Goal: Information Seeking & Learning: Learn about a topic

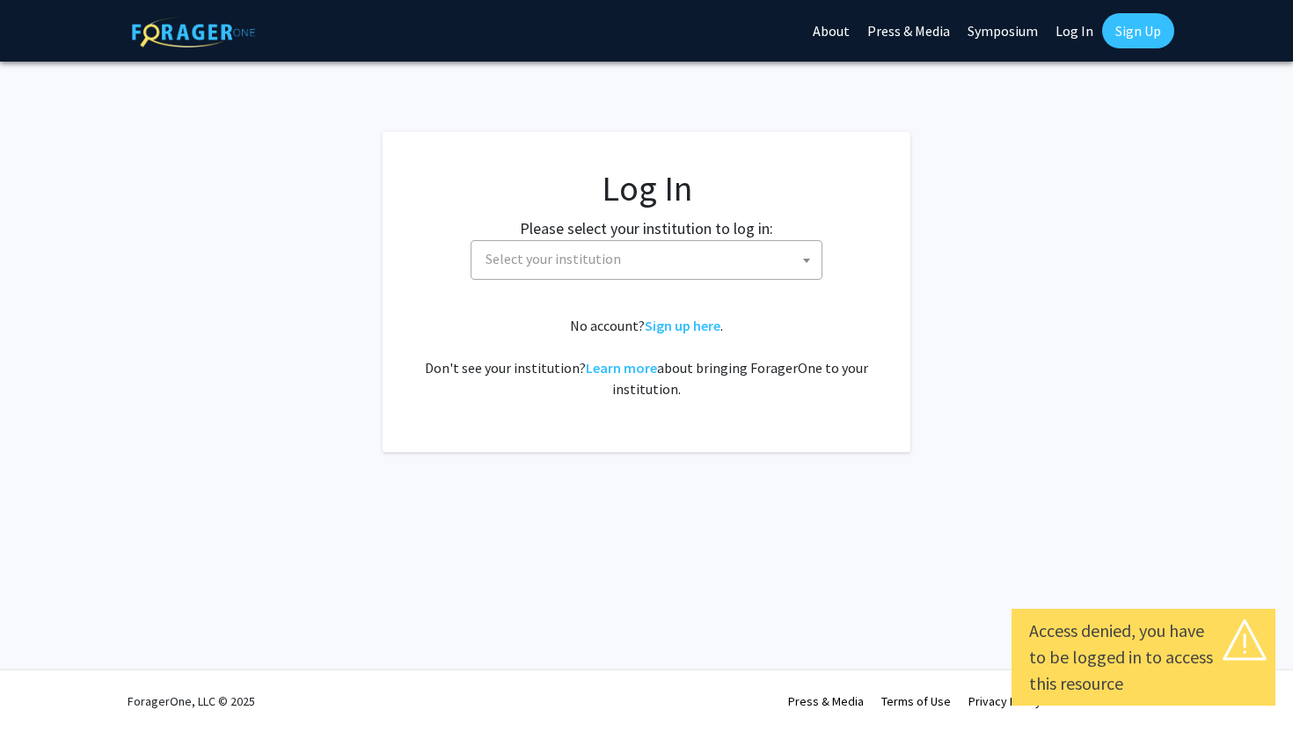
select select
click at [573, 251] on span "Select your institution" at bounding box center [552, 259] width 135 height 18
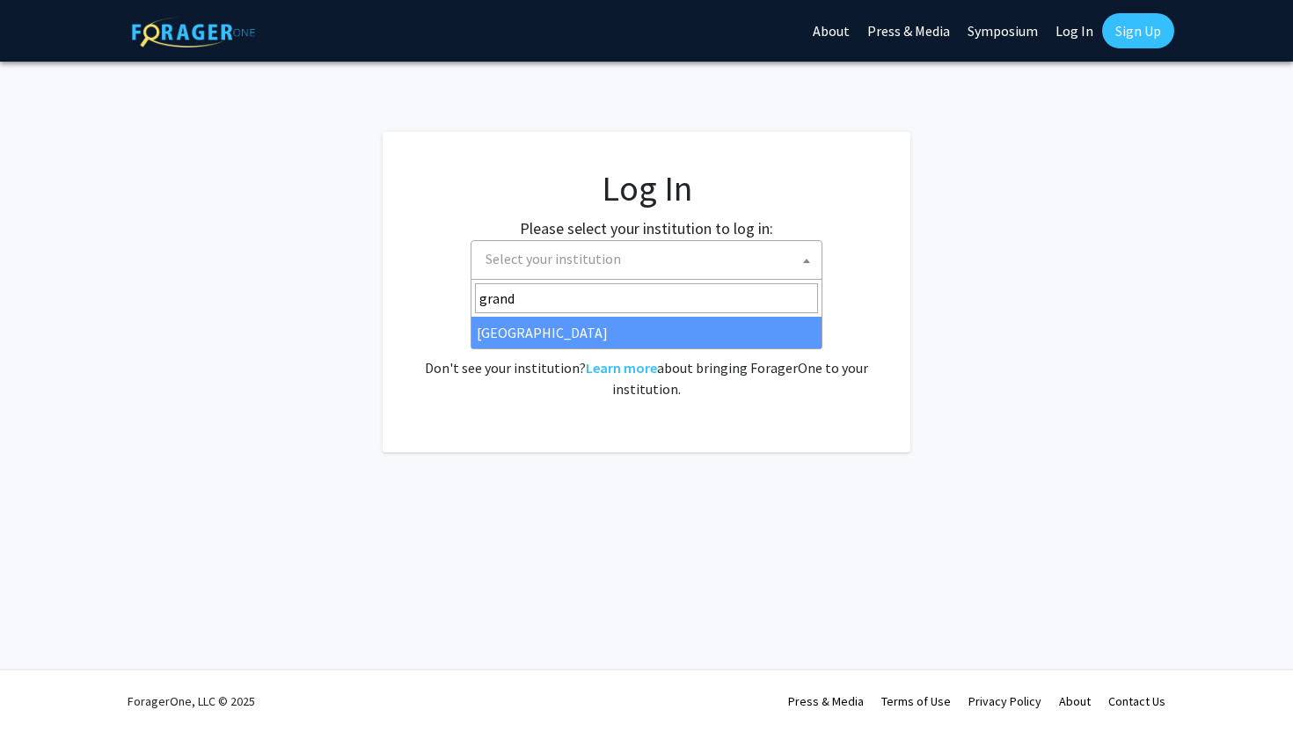
type input "grand"
select select "23"
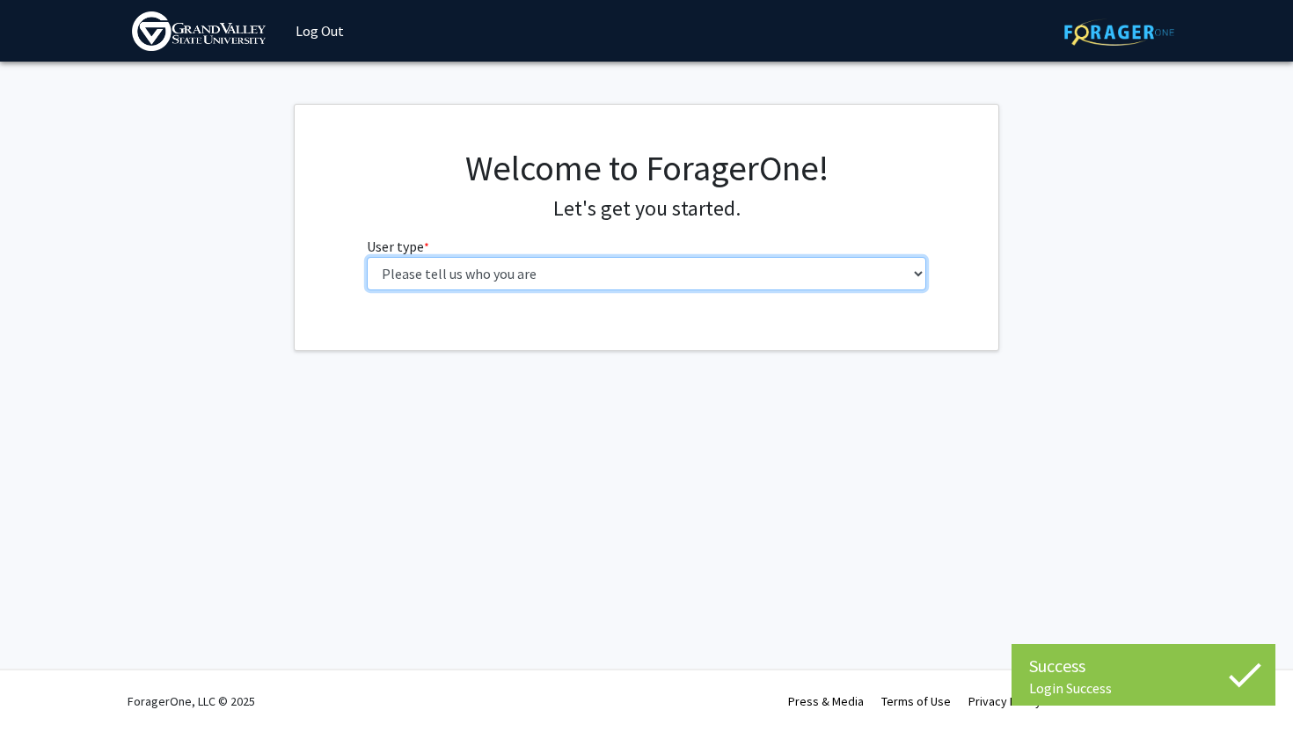
click at [521, 284] on select "Please tell us who you are Undergraduate Student Master's Student Doctoral Cand…" at bounding box center [647, 273] width 560 height 33
select select "1: undergrad"
click at [367, 257] on select "Please tell us who you are Undergraduate Student Master's Student Doctoral Cand…" at bounding box center [647, 273] width 560 height 33
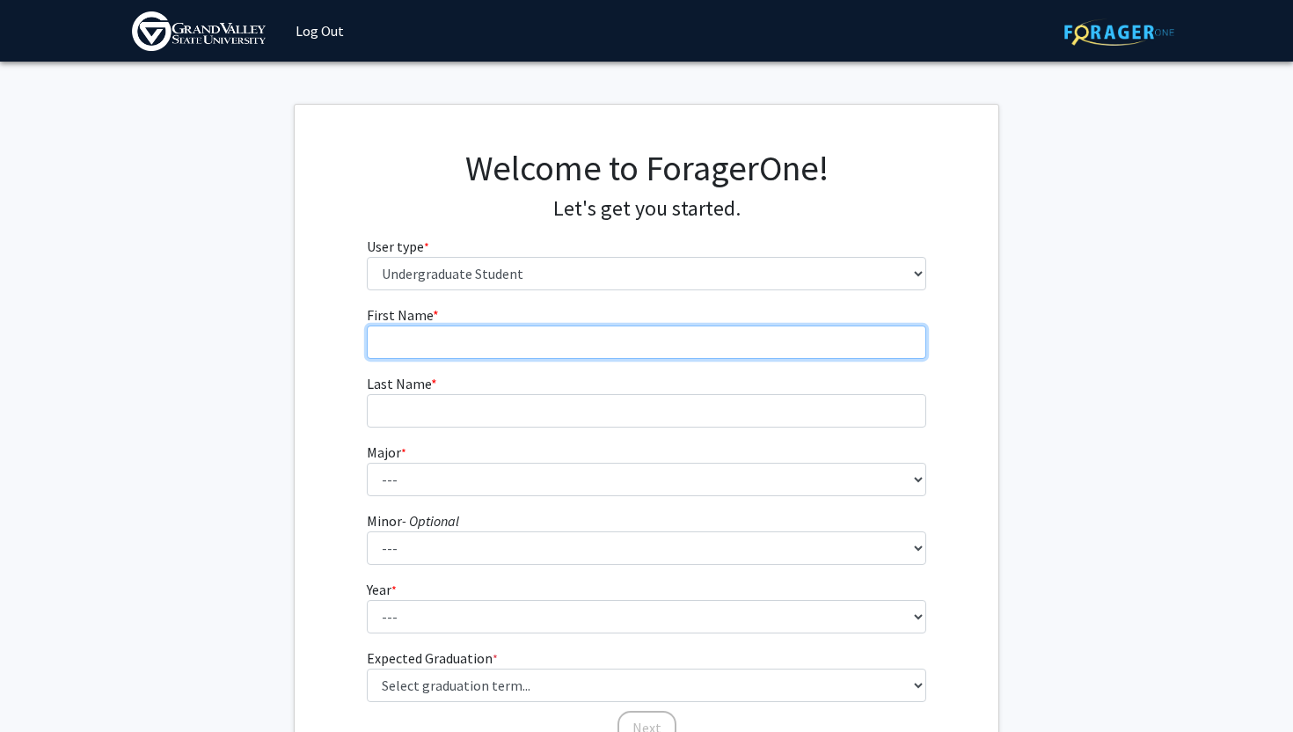
click at [456, 345] on input "First Name * required" at bounding box center [647, 341] width 560 height 33
type input "Sidney"
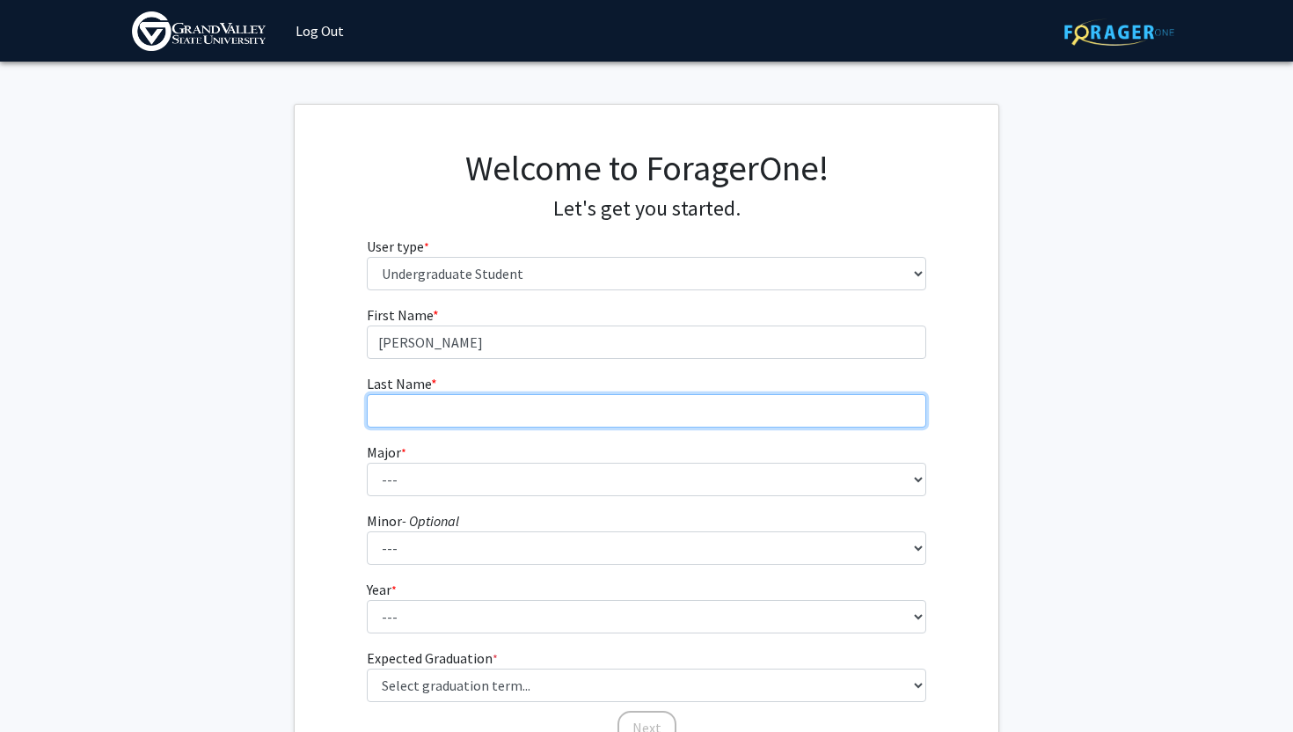
click at [473, 418] on input "Last Name * required" at bounding box center [647, 410] width 560 height 33
type input "Kuyper"
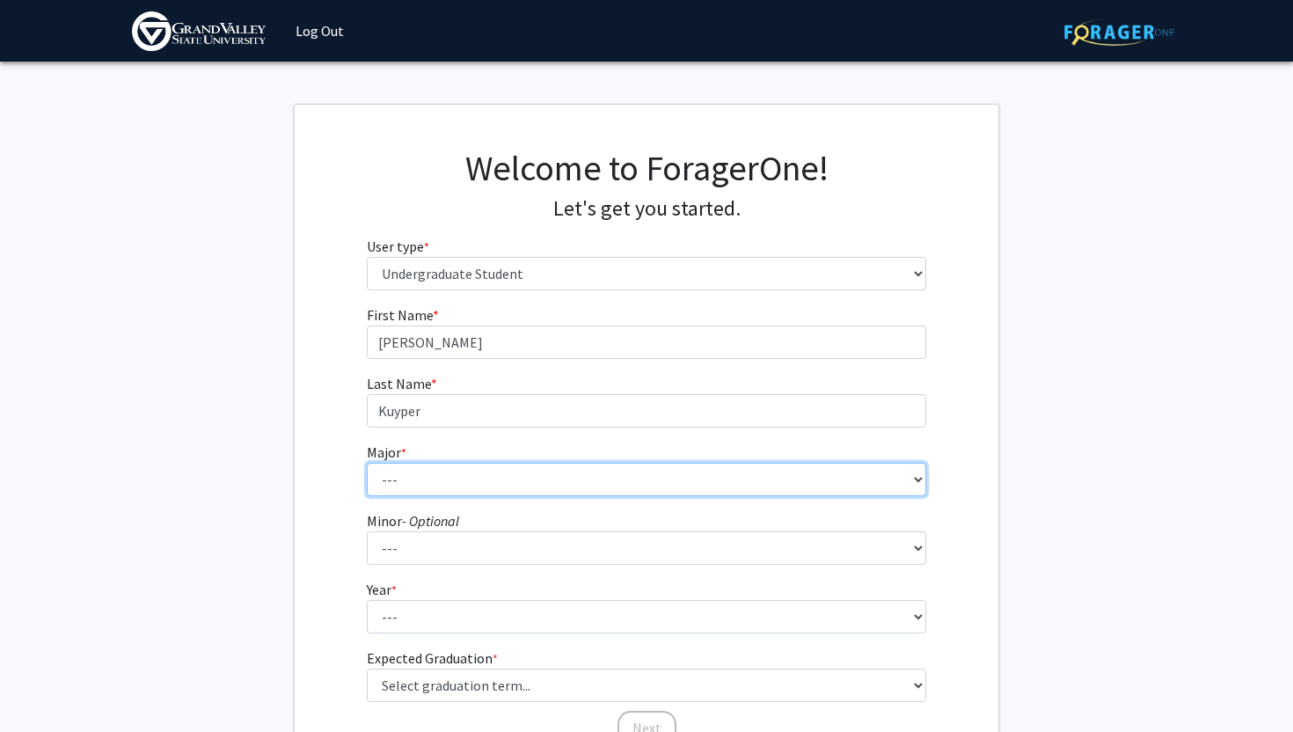
click at [464, 488] on select "--- Advertising and Public Relations Allied Health Science Anthropology Applied…" at bounding box center [647, 479] width 560 height 33
select select "10: 1885"
click at [367, 463] on select "--- Advertising and Public Relations Allied Health Science Anthropology Applied…" at bounding box center [647, 479] width 560 height 33
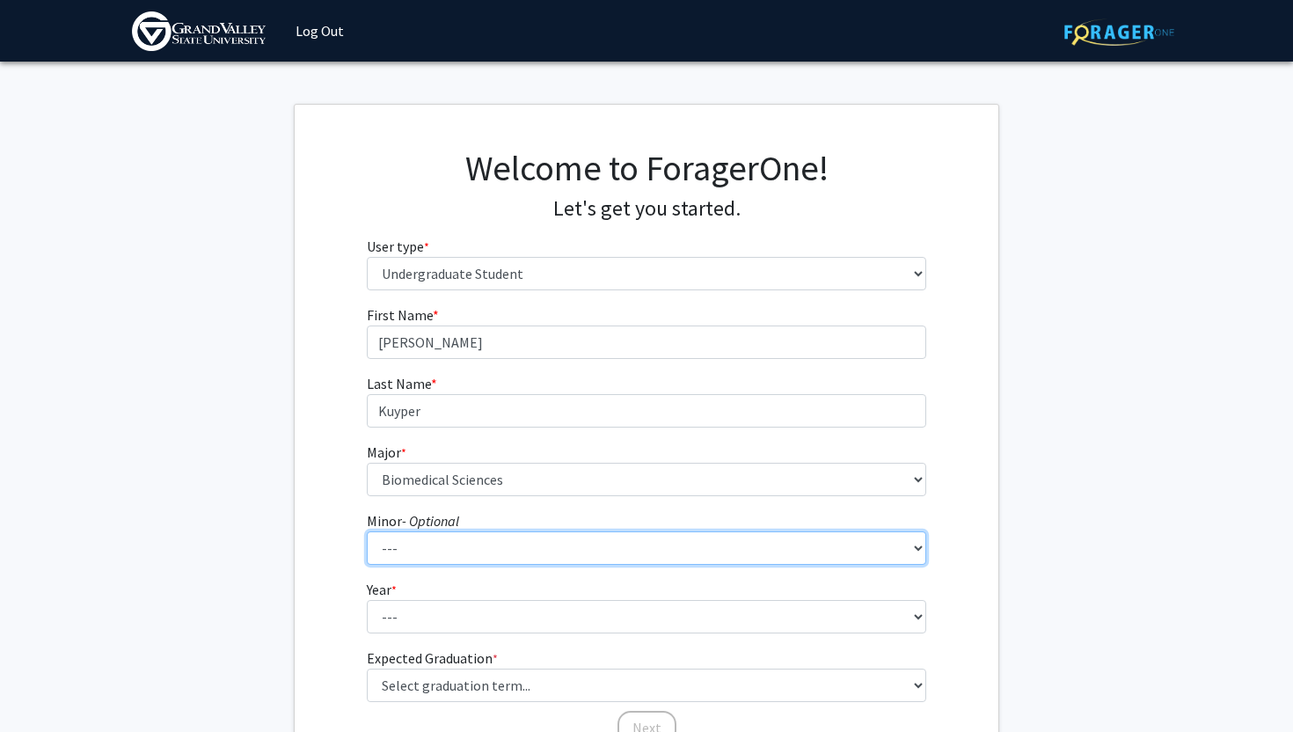
click at [419, 550] on select "--- Accounting Adventure Tourism Management Advertising and Public Relations Af…" at bounding box center [647, 547] width 560 height 33
select select "18: 1502"
click at [367, 531] on select "--- Accounting Adventure Tourism Management Advertising and Public Relations Af…" at bounding box center [647, 547] width 560 height 33
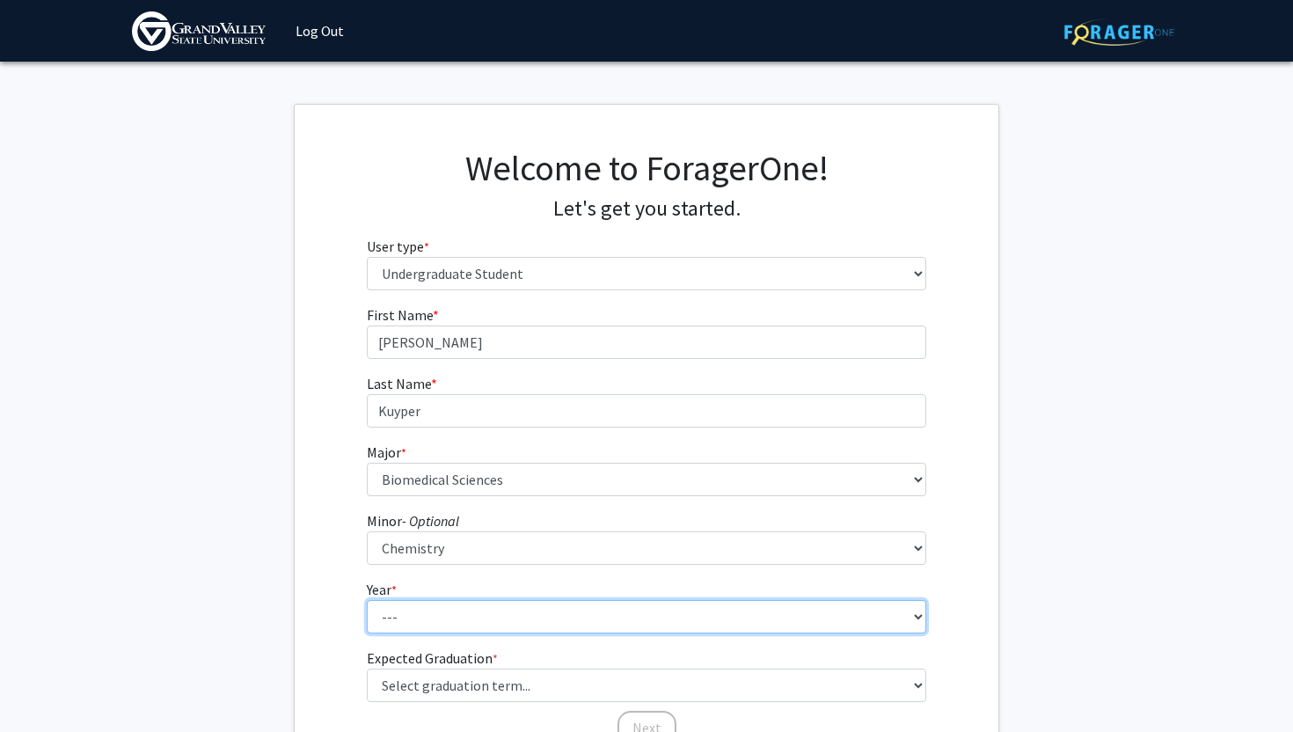
click at [411, 628] on select "--- First-year Sophomore Junior Senior Postbaccalaureate Certificate" at bounding box center [647, 616] width 560 height 33
select select "2: sophomore"
click at [367, 600] on select "--- First-year Sophomore Junior Senior Postbaccalaureate Certificate" at bounding box center [647, 616] width 560 height 33
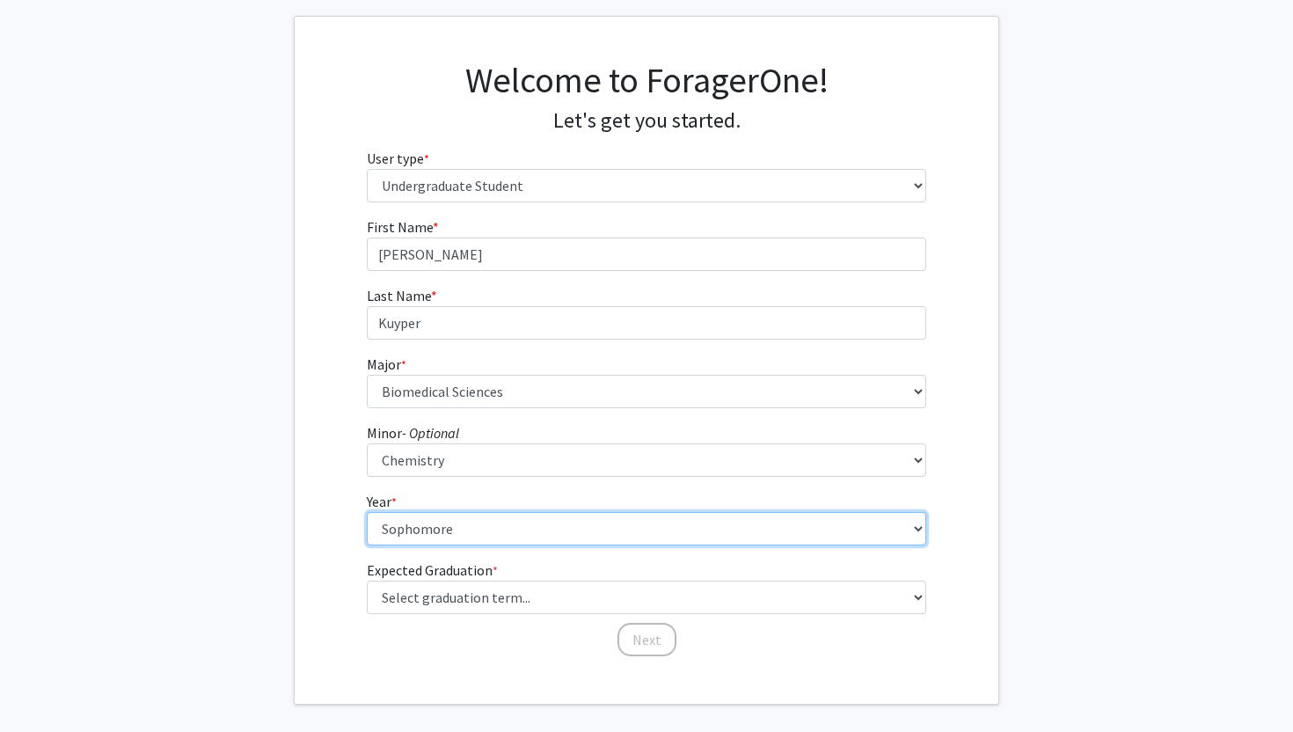
scroll to position [106, 0]
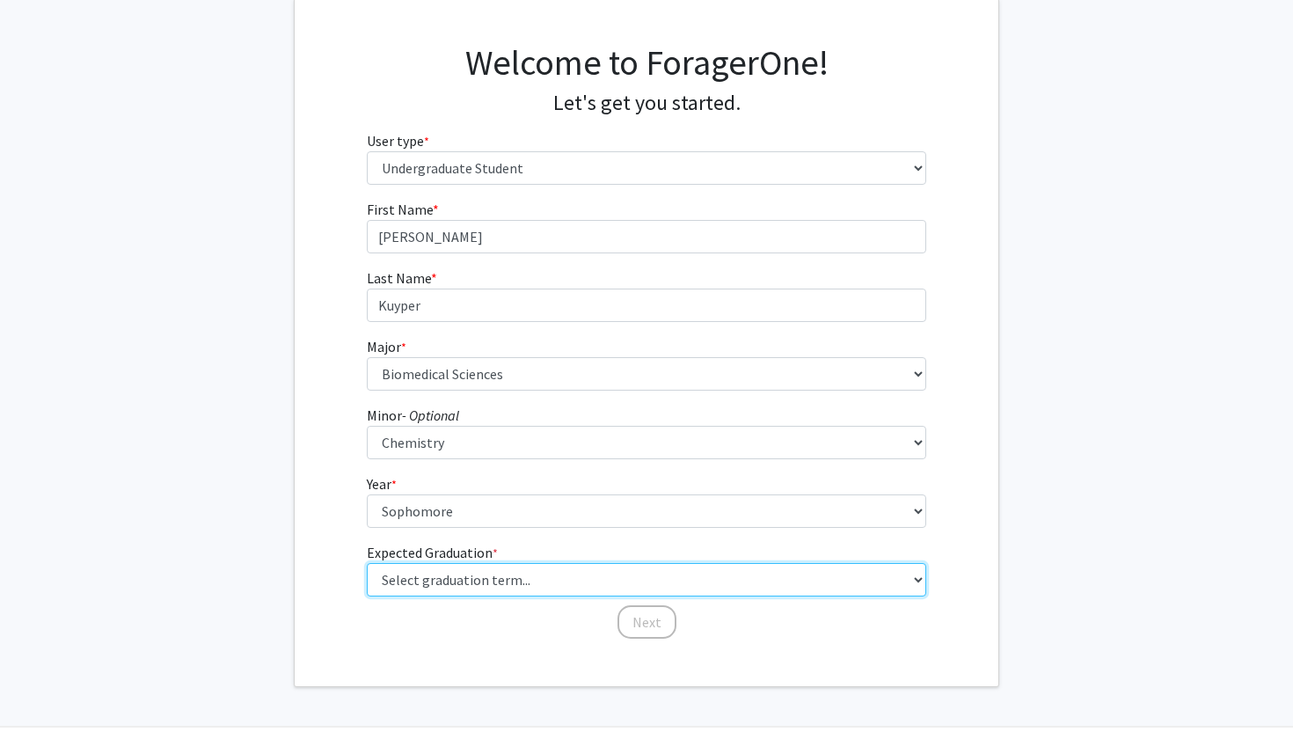
click at [508, 586] on select "Select graduation term... Spring 2025 Summer 2025 Fall 2025 Winter 2025 Spring …" at bounding box center [647, 579] width 560 height 33
select select "12: winter_2027"
click at [367, 563] on select "Select graduation term... Spring 2025 Summer 2025 Fall 2025 Winter 2025 Spring …" at bounding box center [647, 579] width 560 height 33
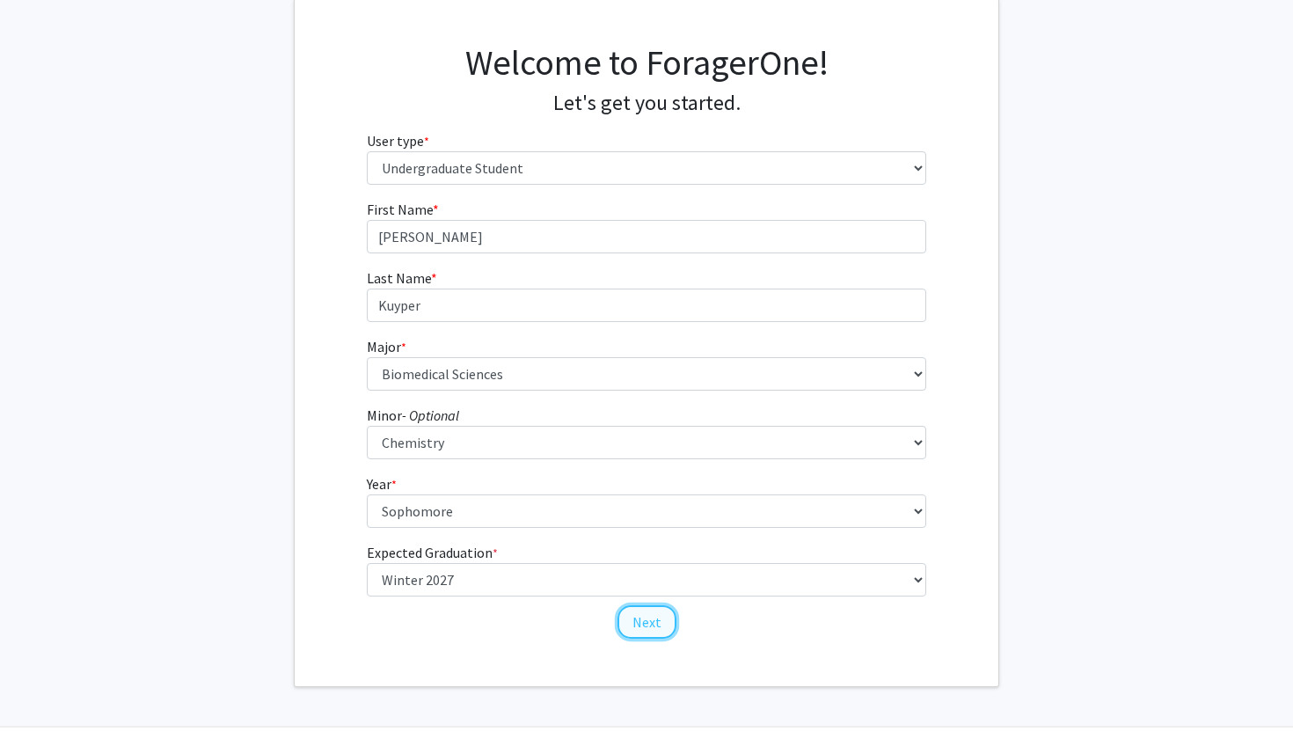
click at [652, 629] on button "Next" at bounding box center [646, 621] width 59 height 33
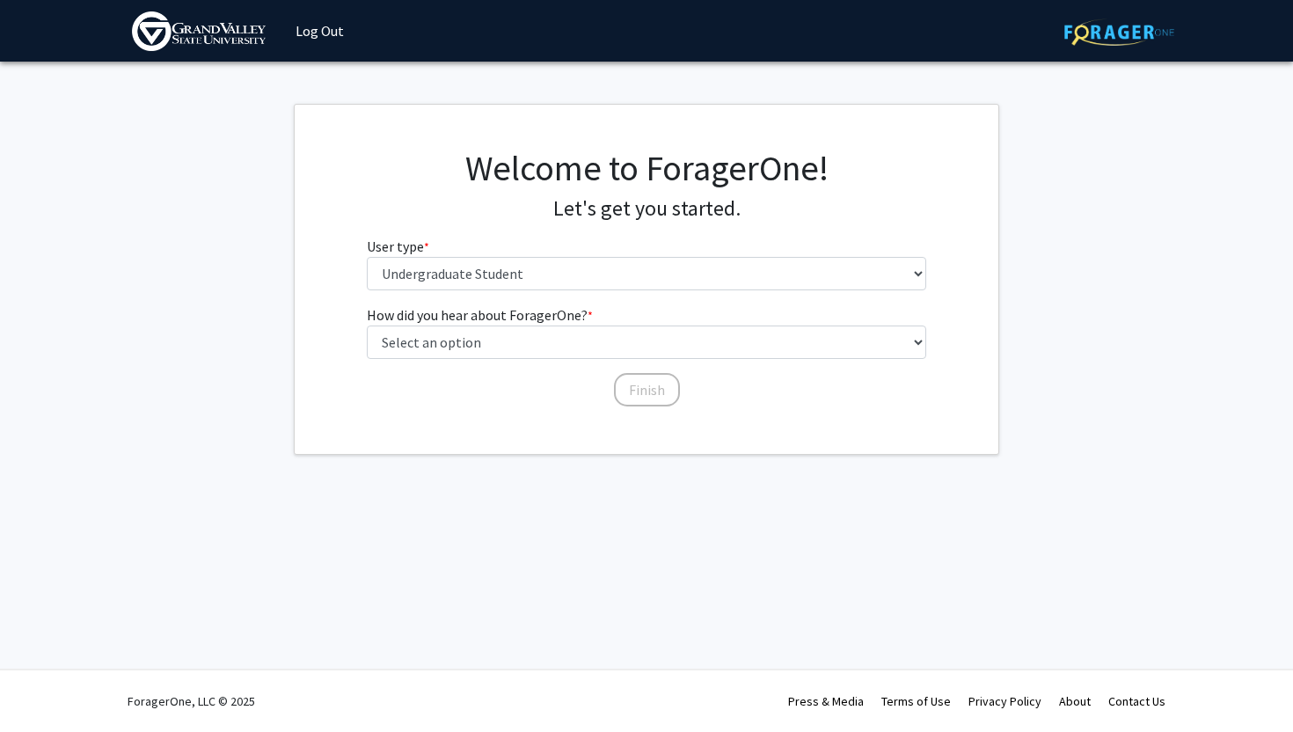
scroll to position [0, 0]
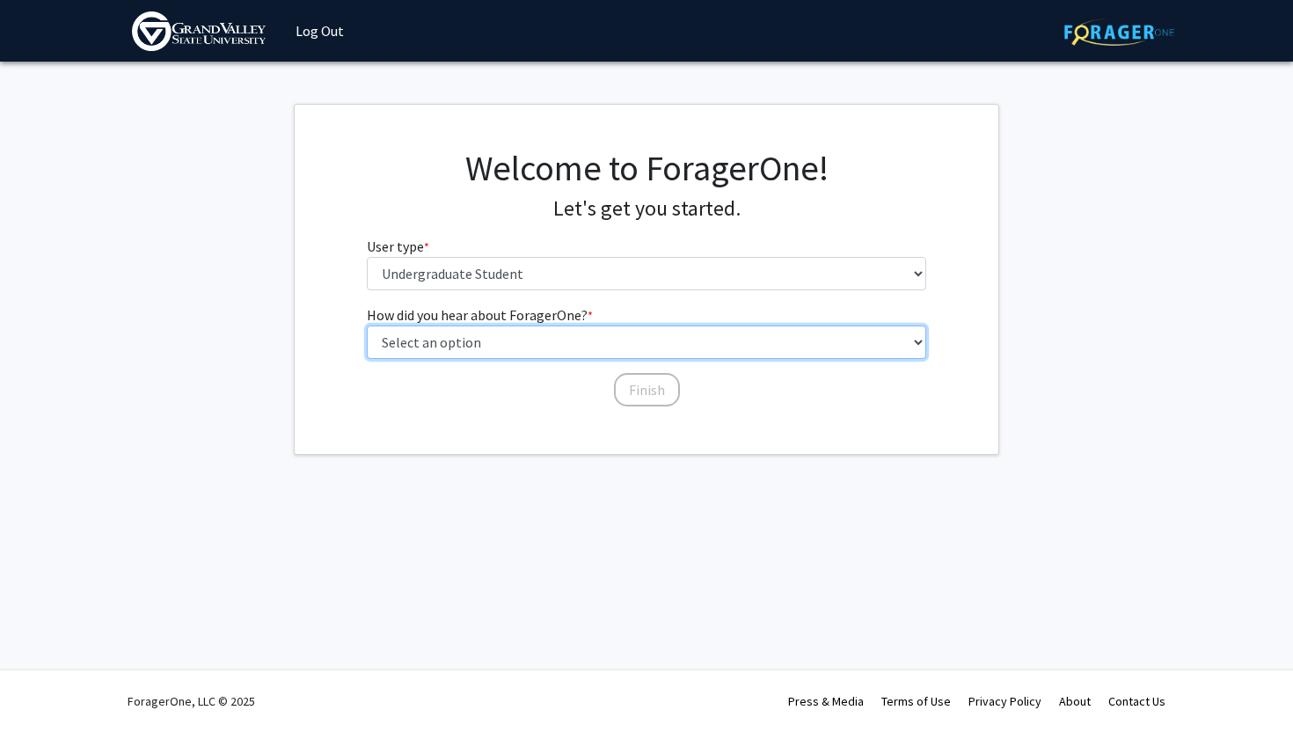
click at [469, 353] on select "Select an option Peer/student recommendation Faculty/staff recommendation Unive…" at bounding box center [647, 341] width 560 height 33
select select "2: faculty_recommendation"
click at [367, 325] on select "Select an option Peer/student recommendation Faculty/staff recommendation Unive…" at bounding box center [647, 341] width 560 height 33
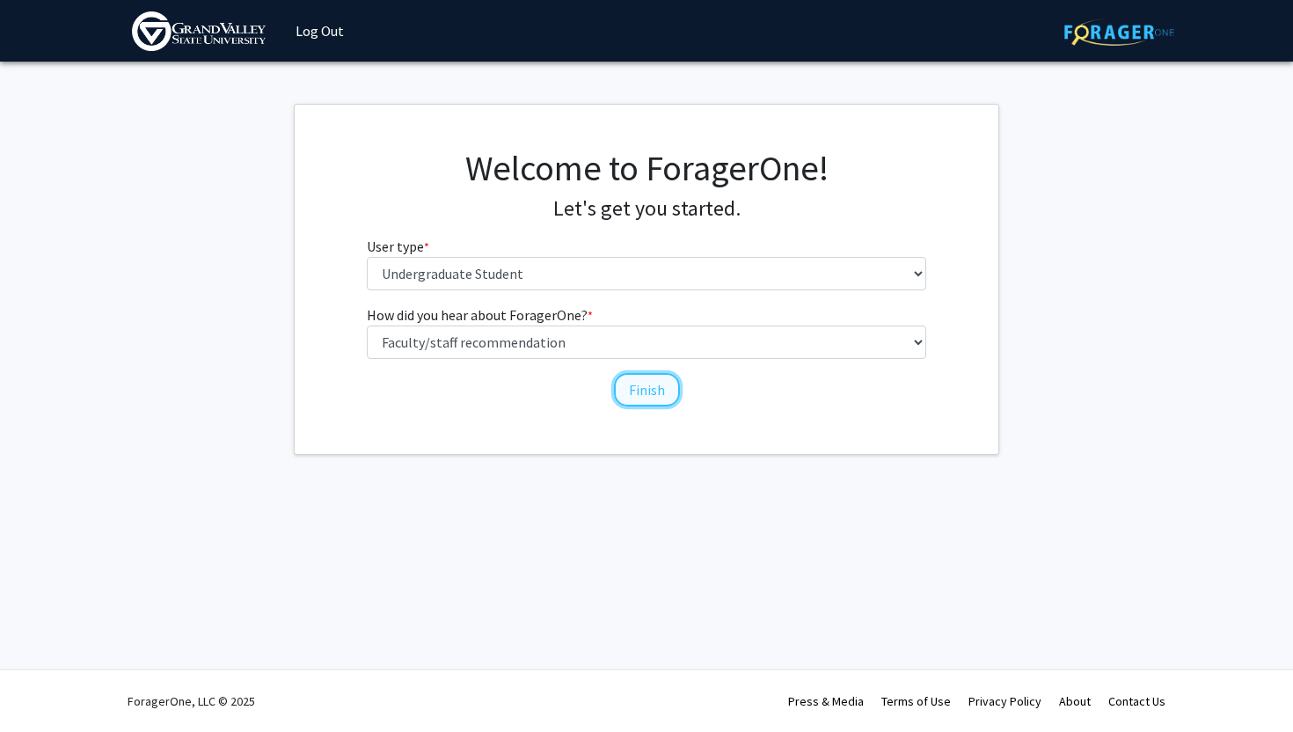
click at [654, 392] on button "Finish" at bounding box center [647, 389] width 66 height 33
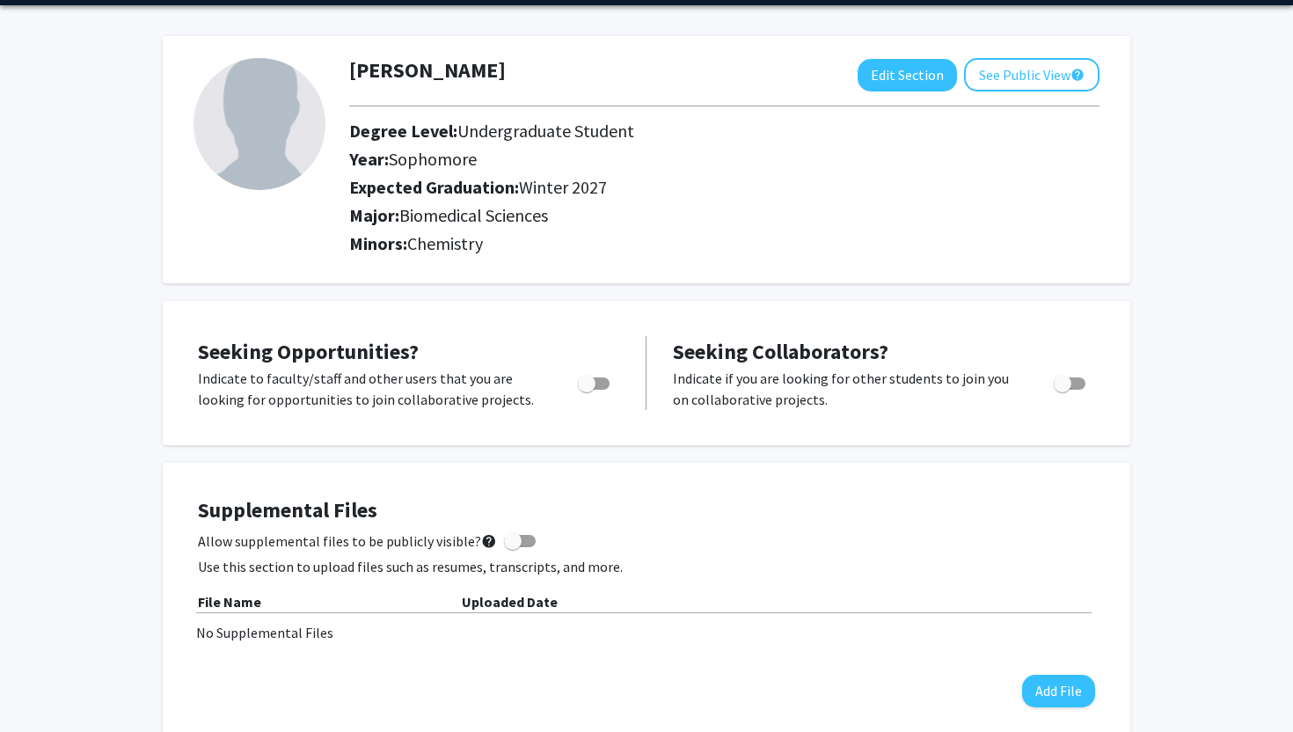
scroll to position [73, 0]
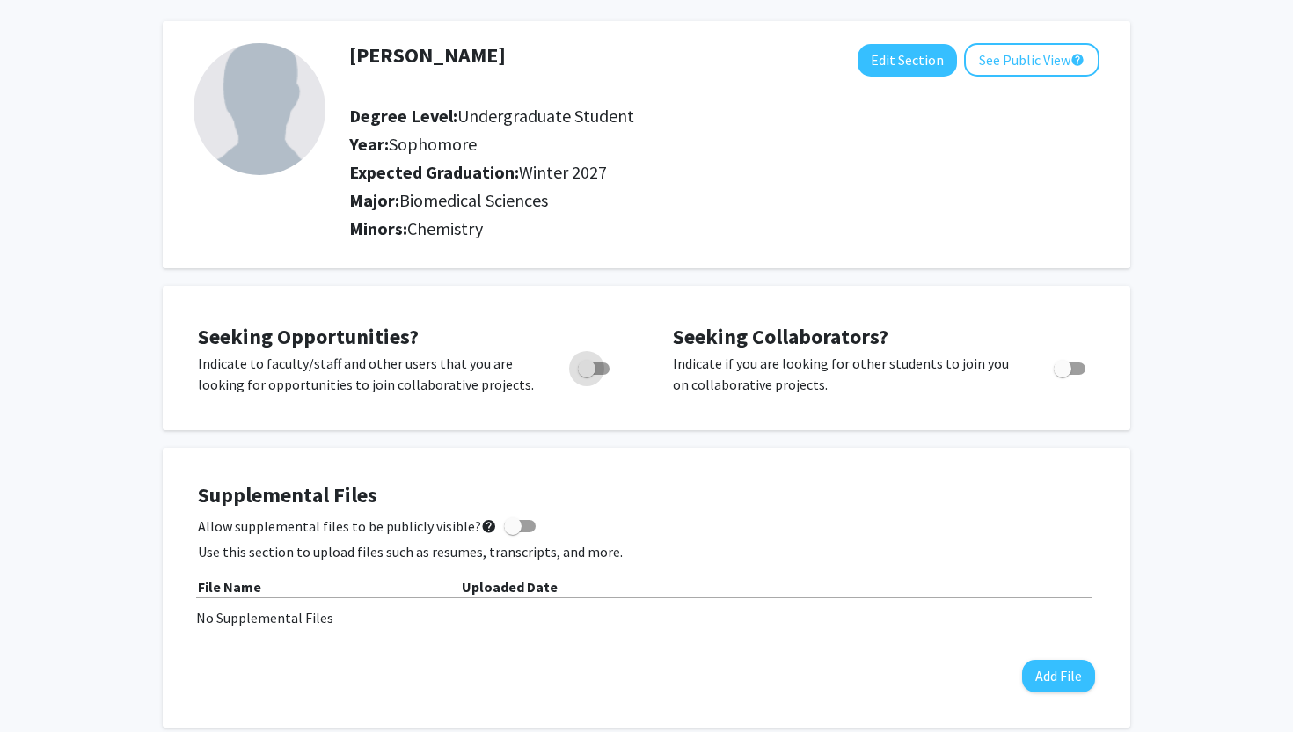
click at [594, 368] on span "Toggle" at bounding box center [587, 369] width 18 height 18
click at [587, 375] on input "Are you actively seeking opportunities?" at bounding box center [586, 375] width 1 height 1
checkbox input "true"
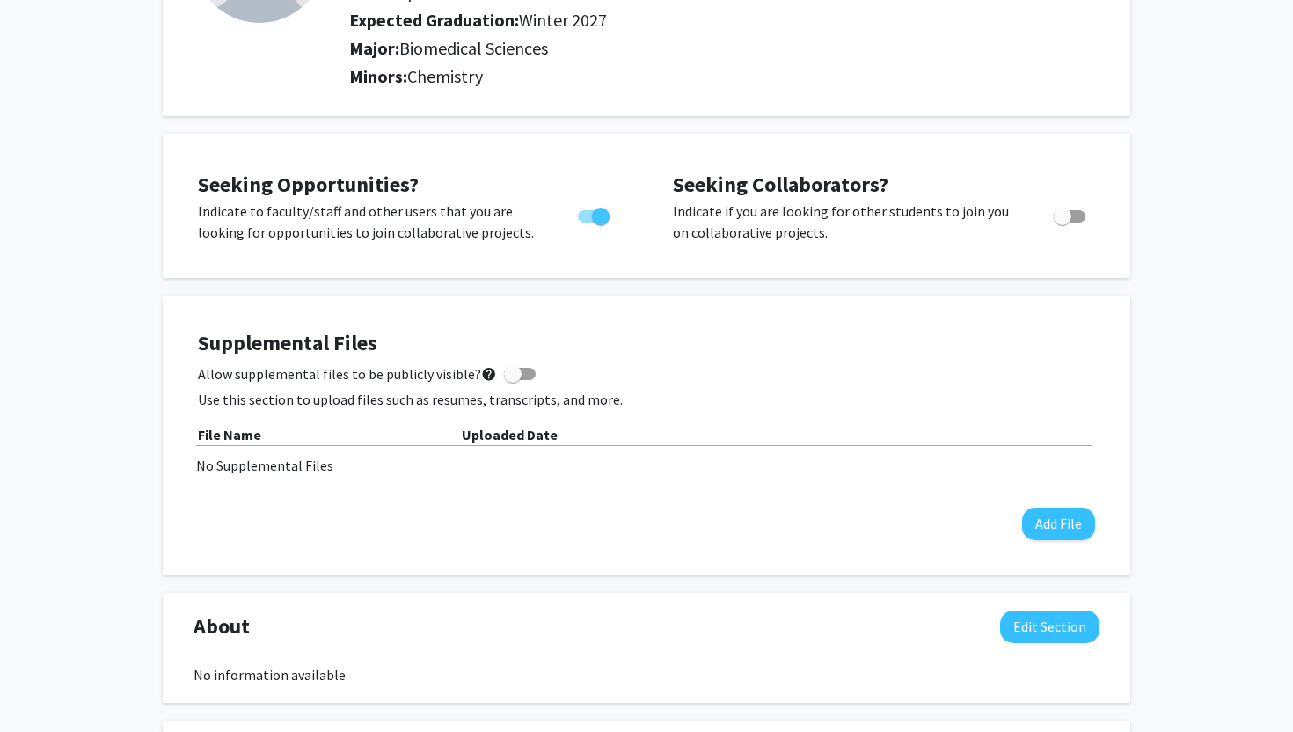
scroll to position [228, 0]
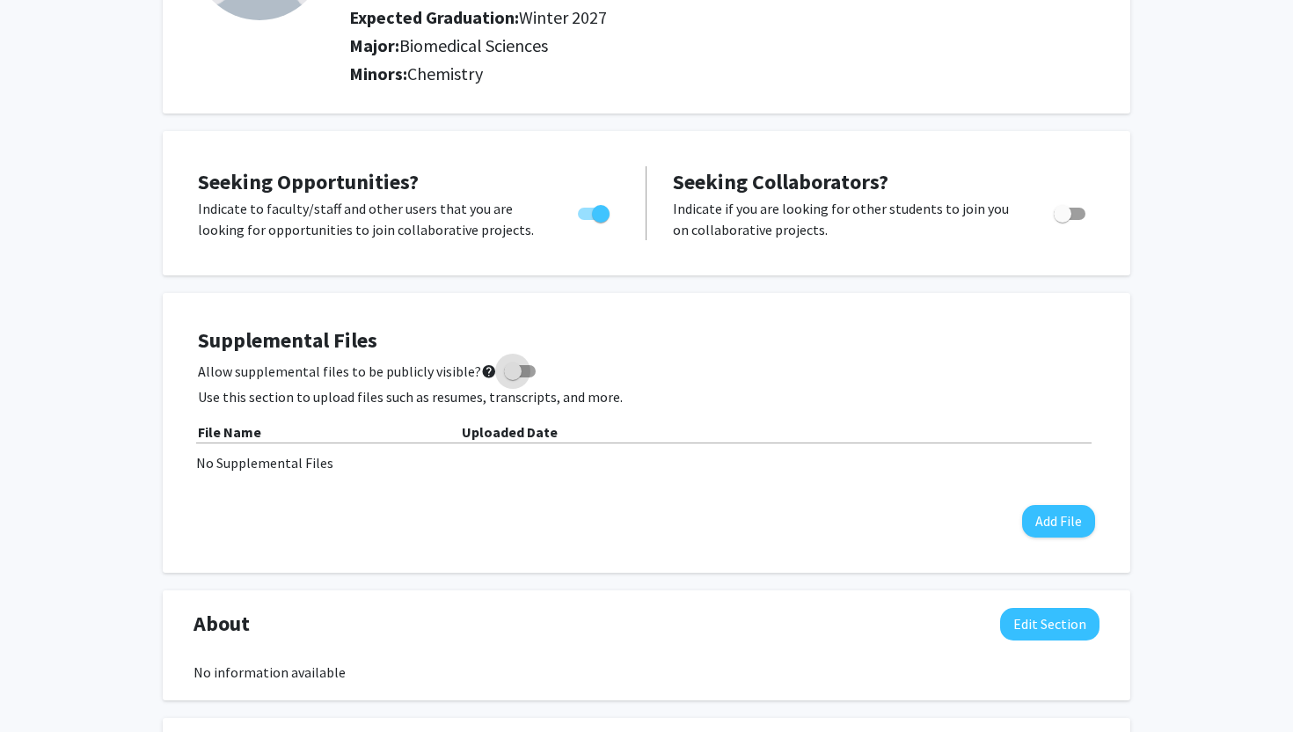
click at [508, 370] on span at bounding box center [513, 371] width 18 height 18
click at [512, 377] on input "Allow supplemental files to be publicly visible? help" at bounding box center [512, 377] width 1 height 1
checkbox input "true"
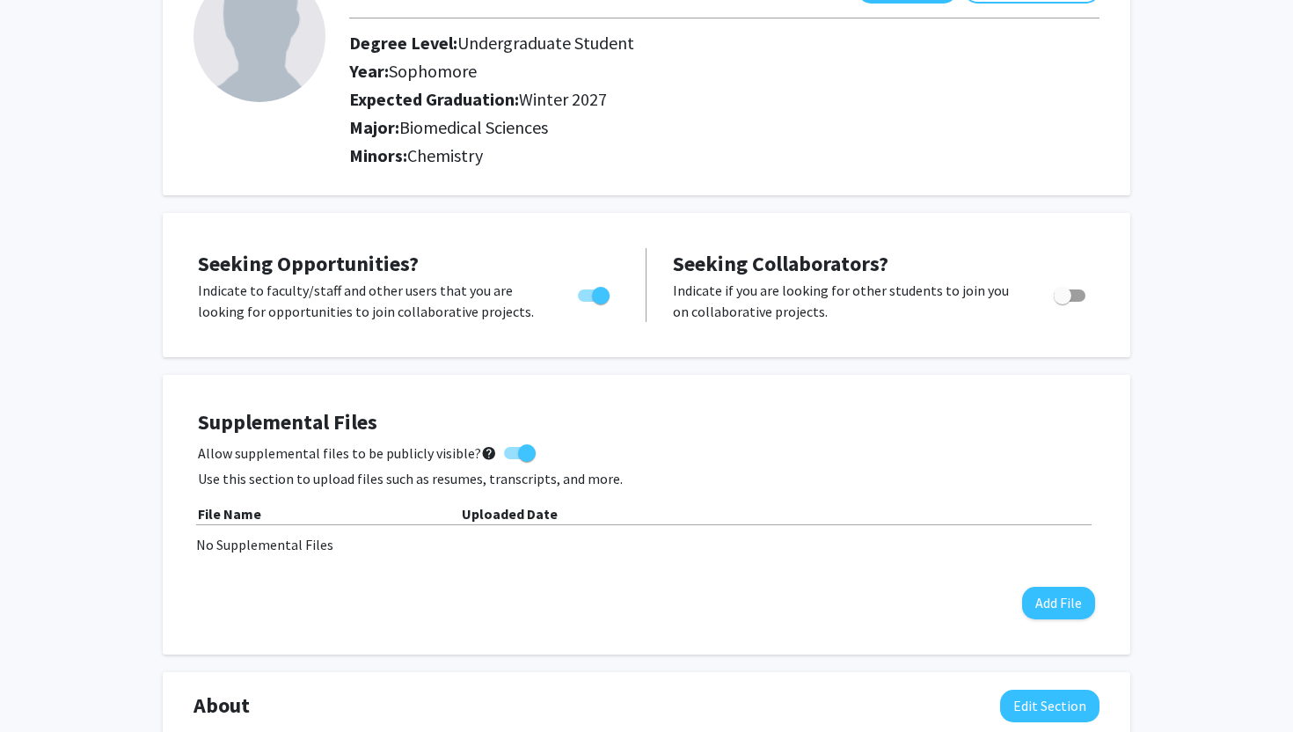
scroll to position [0, 0]
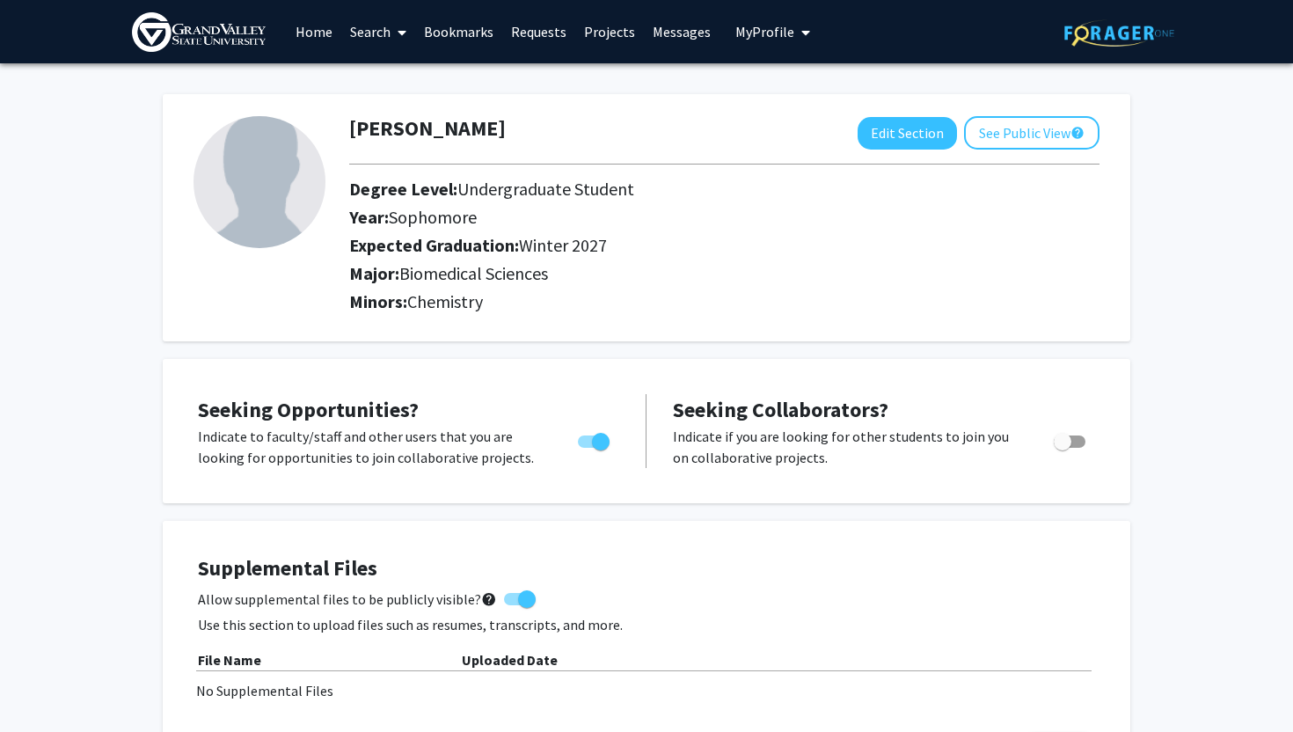
click at [794, 34] on span "My profile dropdown to access profile and logout" at bounding box center [802, 33] width 16 height 62
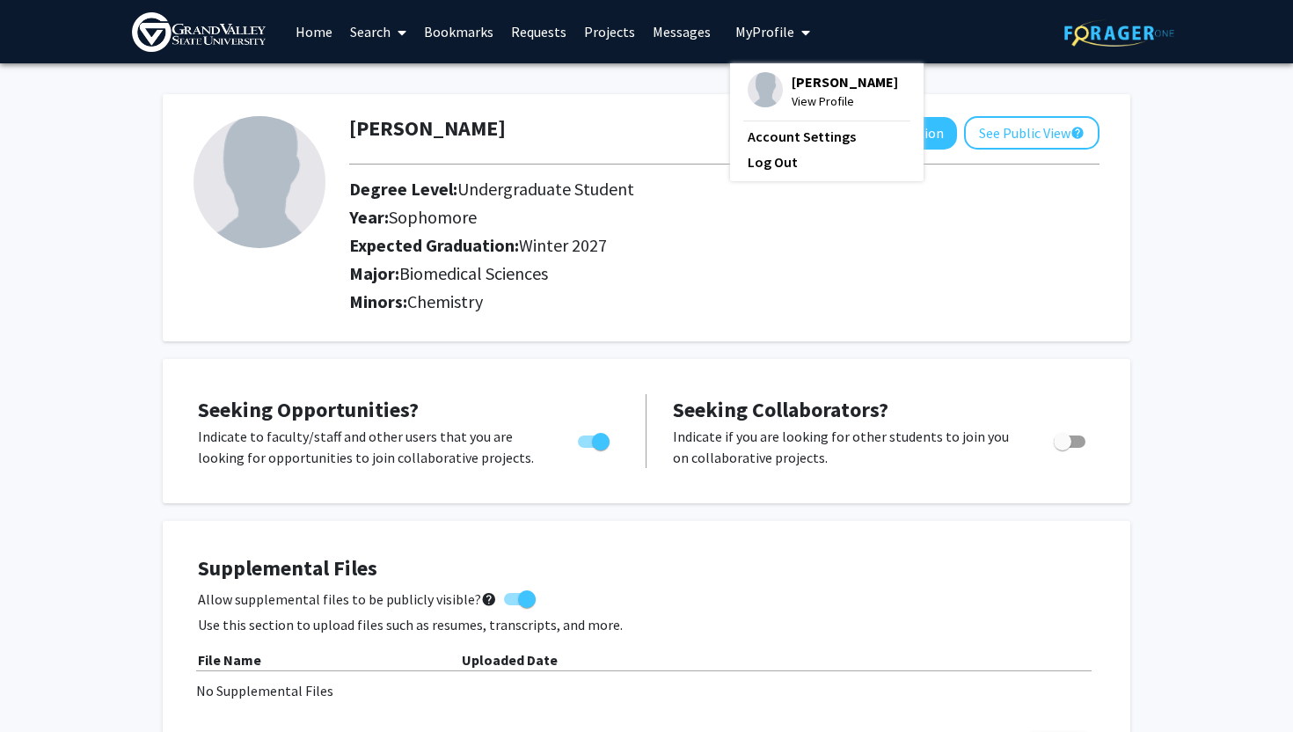
click at [635, 109] on div "Sidney Kuyper Edit Section See Public View help Degree Level: Undergraduate Stu…" at bounding box center [646, 217] width 967 height 247
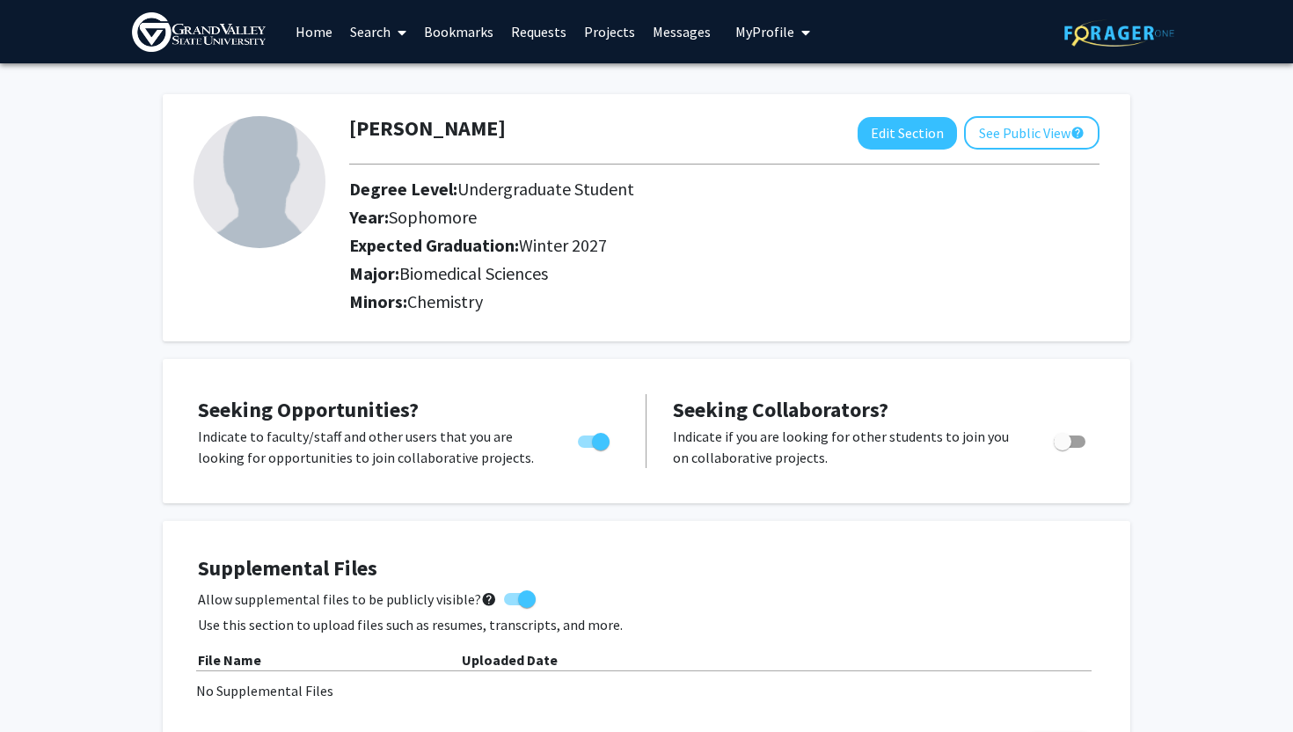
click at [595, 40] on link "Projects" at bounding box center [609, 32] width 69 height 62
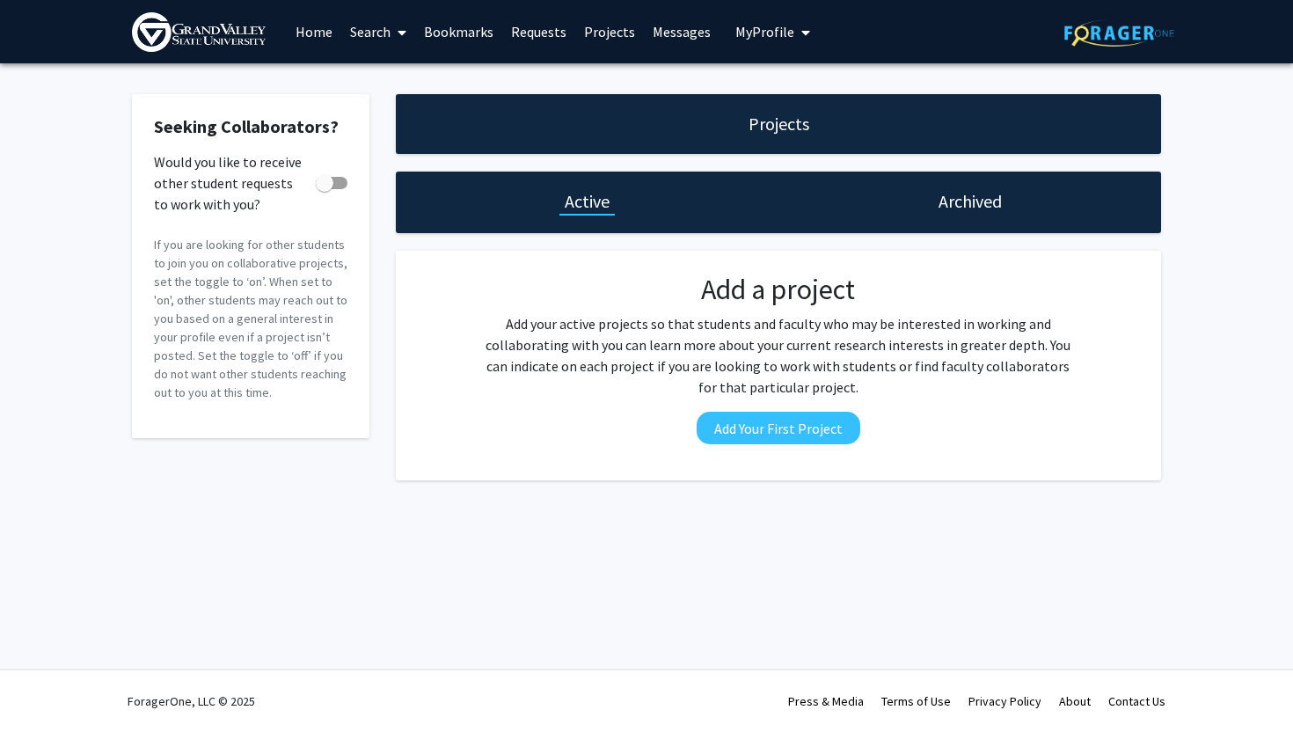
click at [443, 38] on link "Bookmarks" at bounding box center [458, 32] width 87 height 62
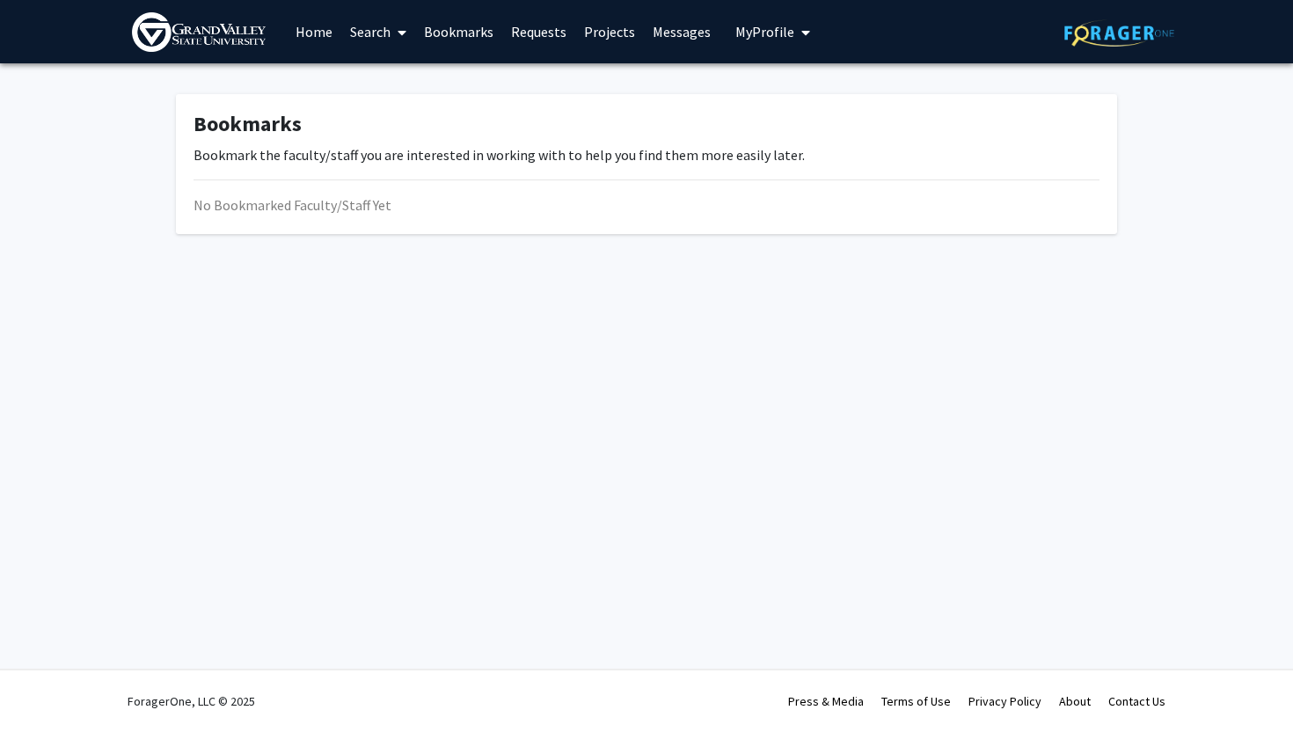
click at [370, 33] on link "Search" at bounding box center [378, 32] width 74 height 62
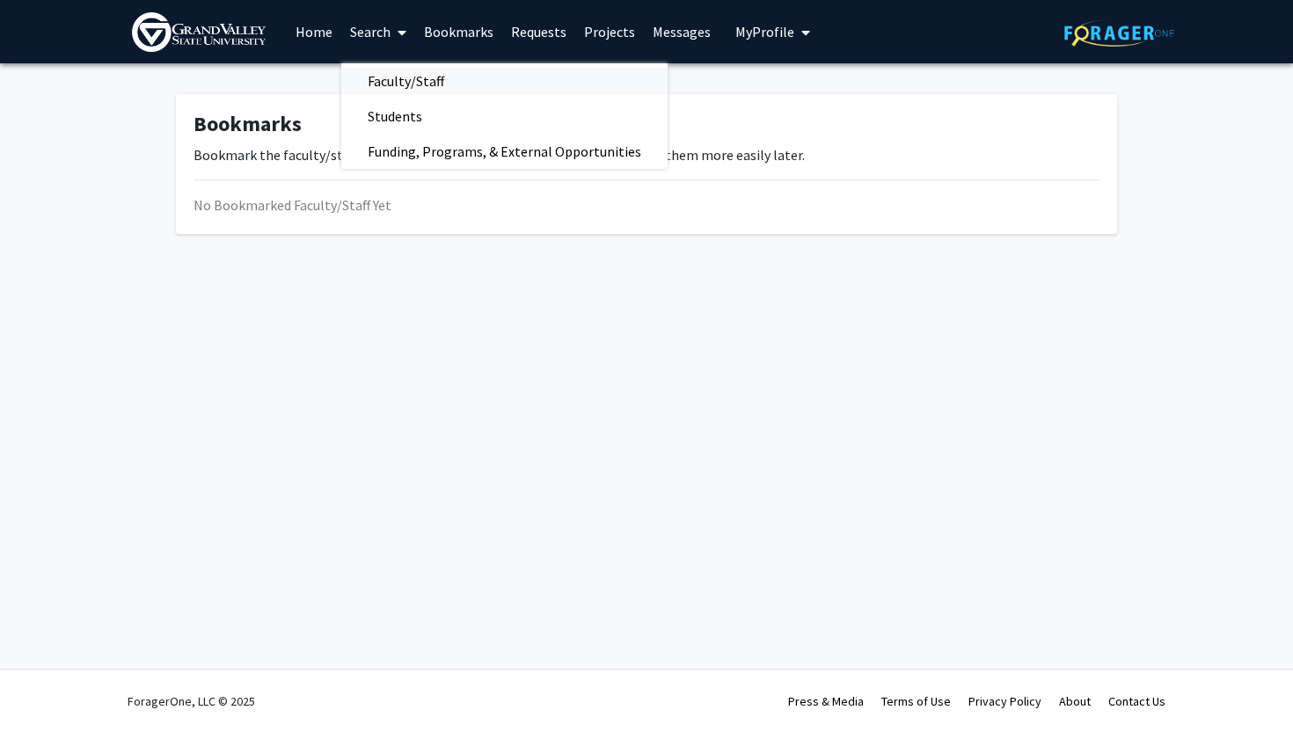
click at [390, 79] on span "Faculty/Staff" at bounding box center [405, 80] width 129 height 35
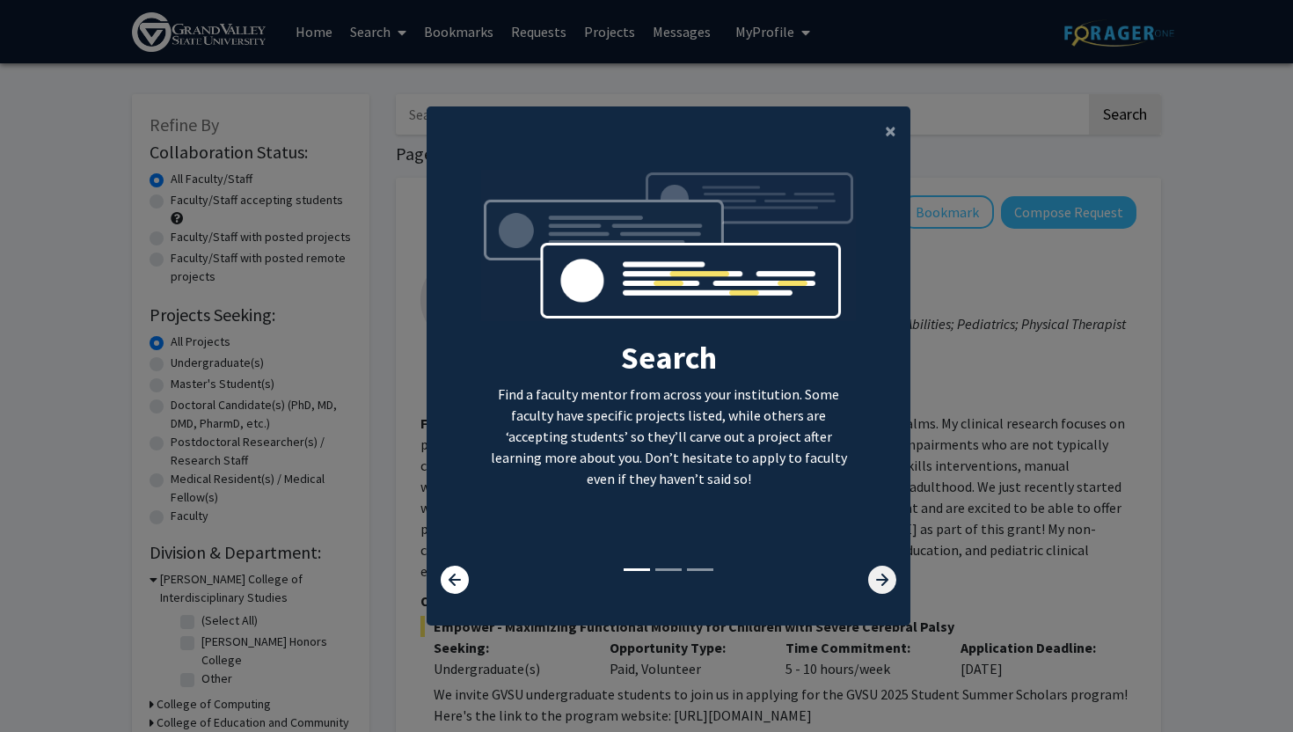
click at [879, 580] on icon at bounding box center [882, 579] width 28 height 28
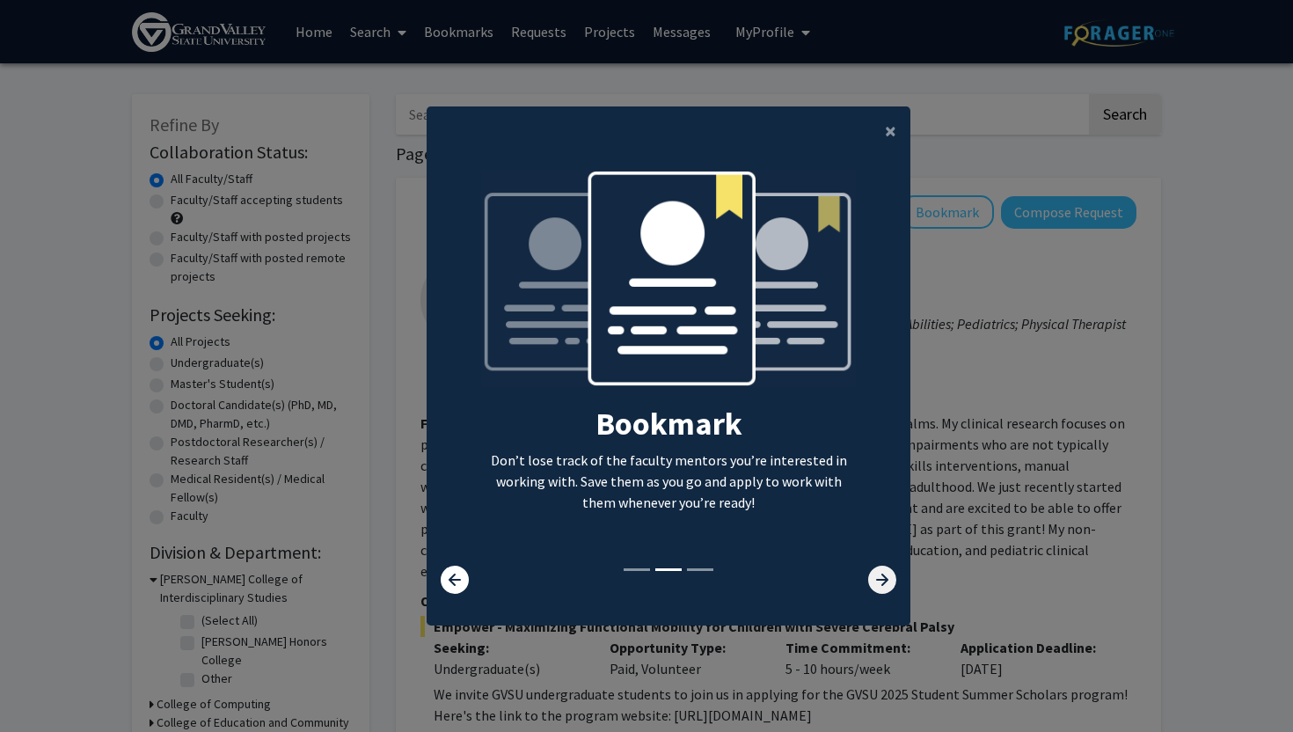
click at [879, 580] on icon at bounding box center [882, 579] width 28 height 28
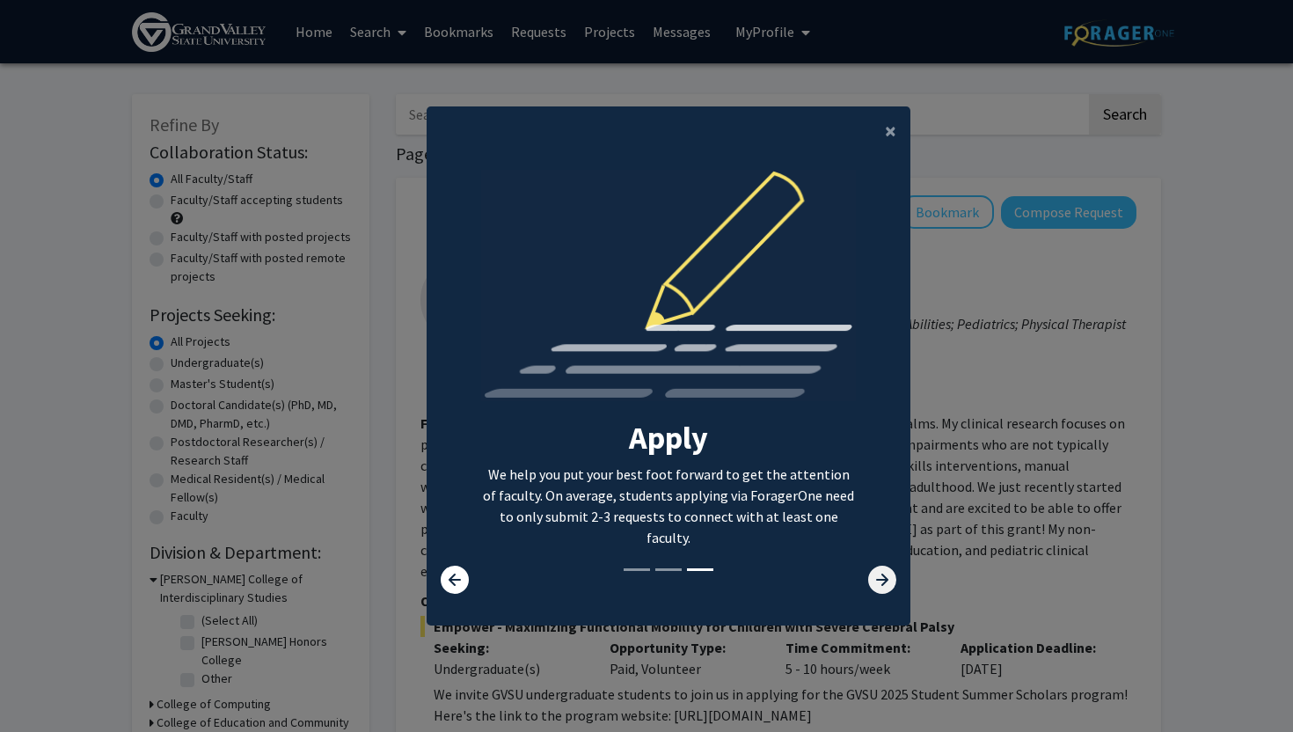
click at [879, 580] on icon at bounding box center [882, 579] width 28 height 28
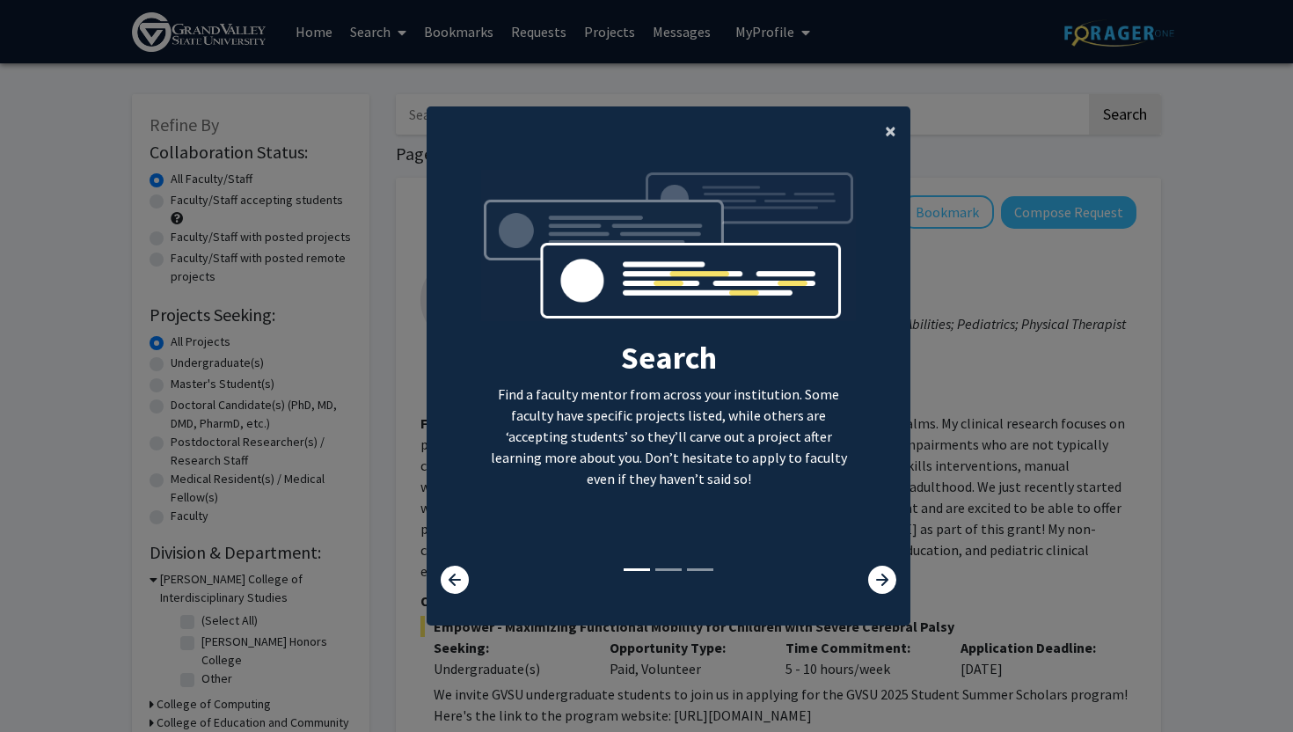
click at [890, 126] on span "×" at bounding box center [890, 130] width 11 height 27
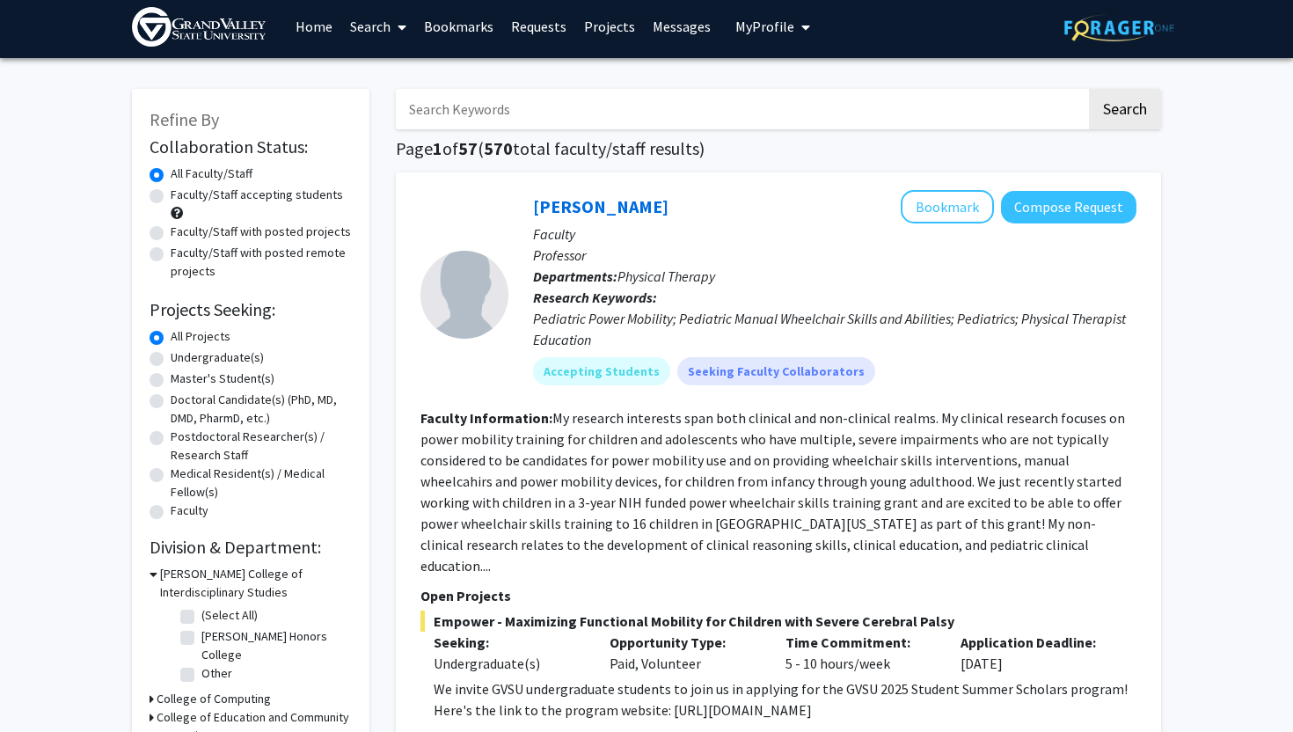
scroll to position [9, 0]
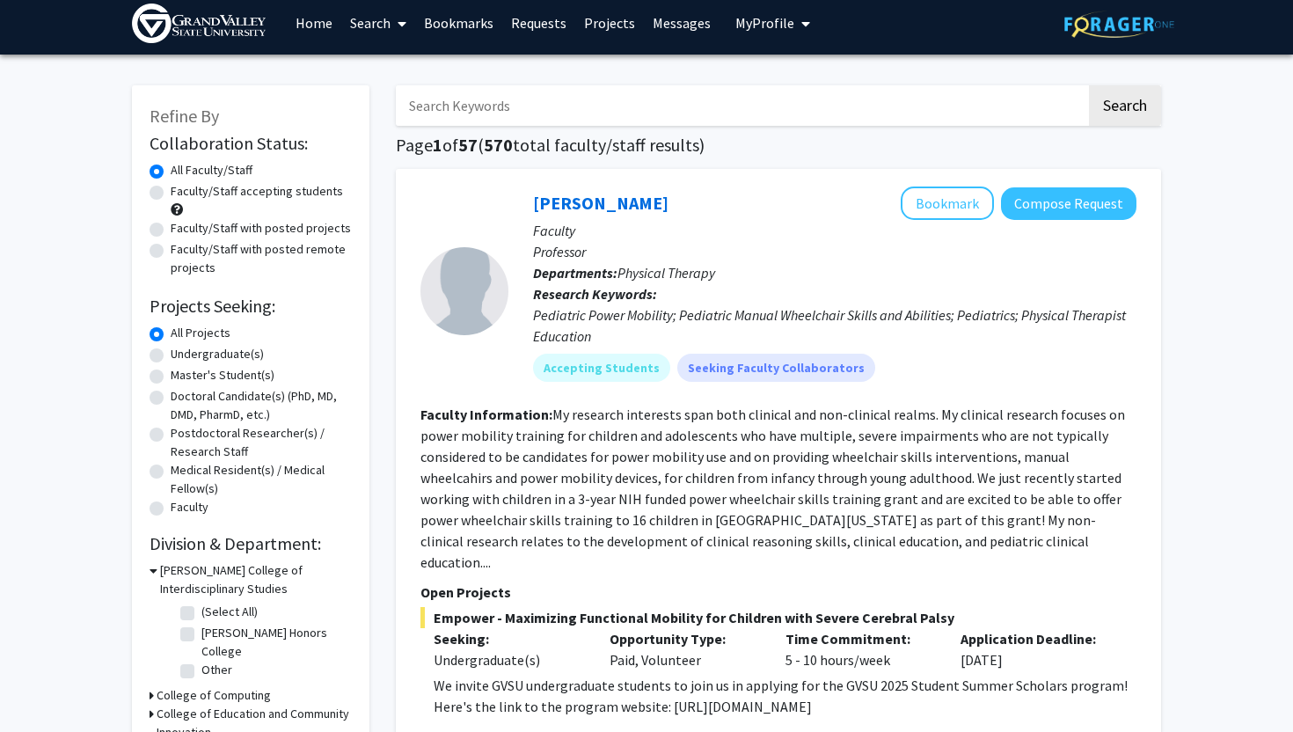
click at [474, 112] on input "Search Keywords" at bounding box center [741, 105] width 690 height 40
click at [1089, 85] on button "Search" at bounding box center [1125, 105] width 72 height 40
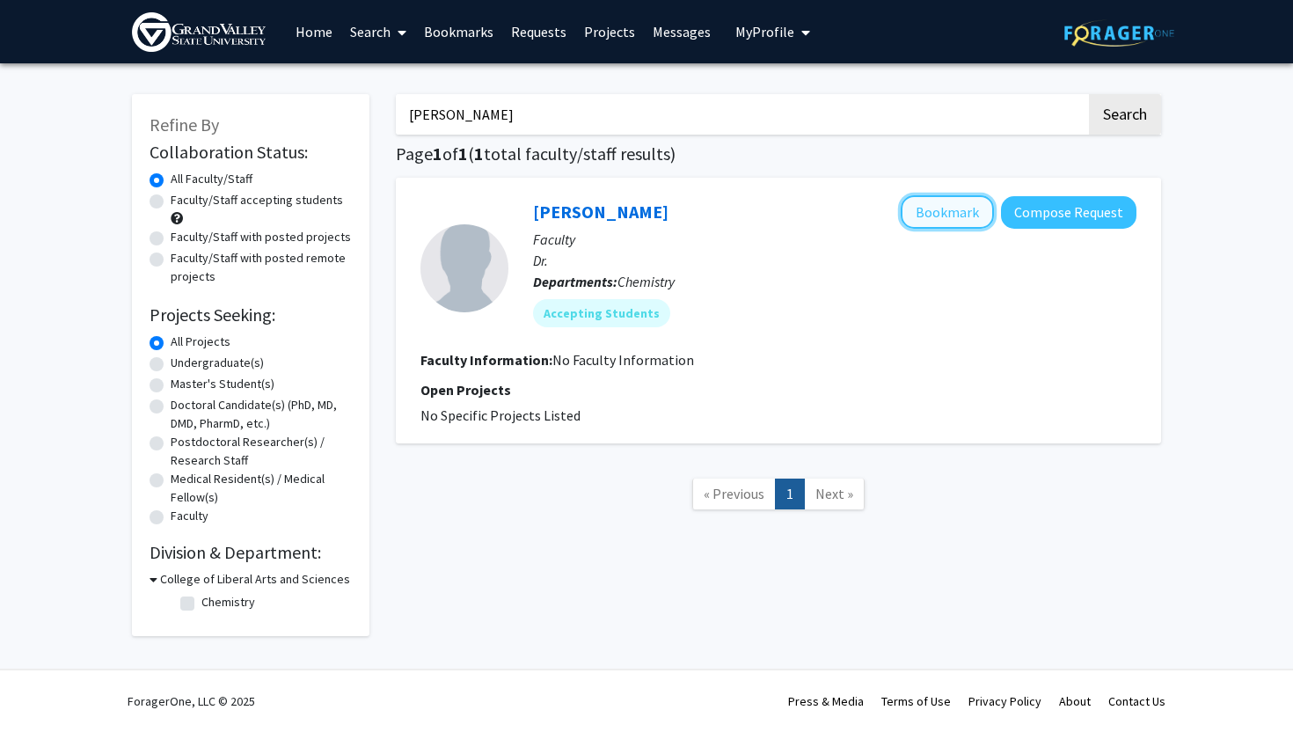
click at [962, 214] on button "Bookmark" at bounding box center [946, 211] width 93 height 33
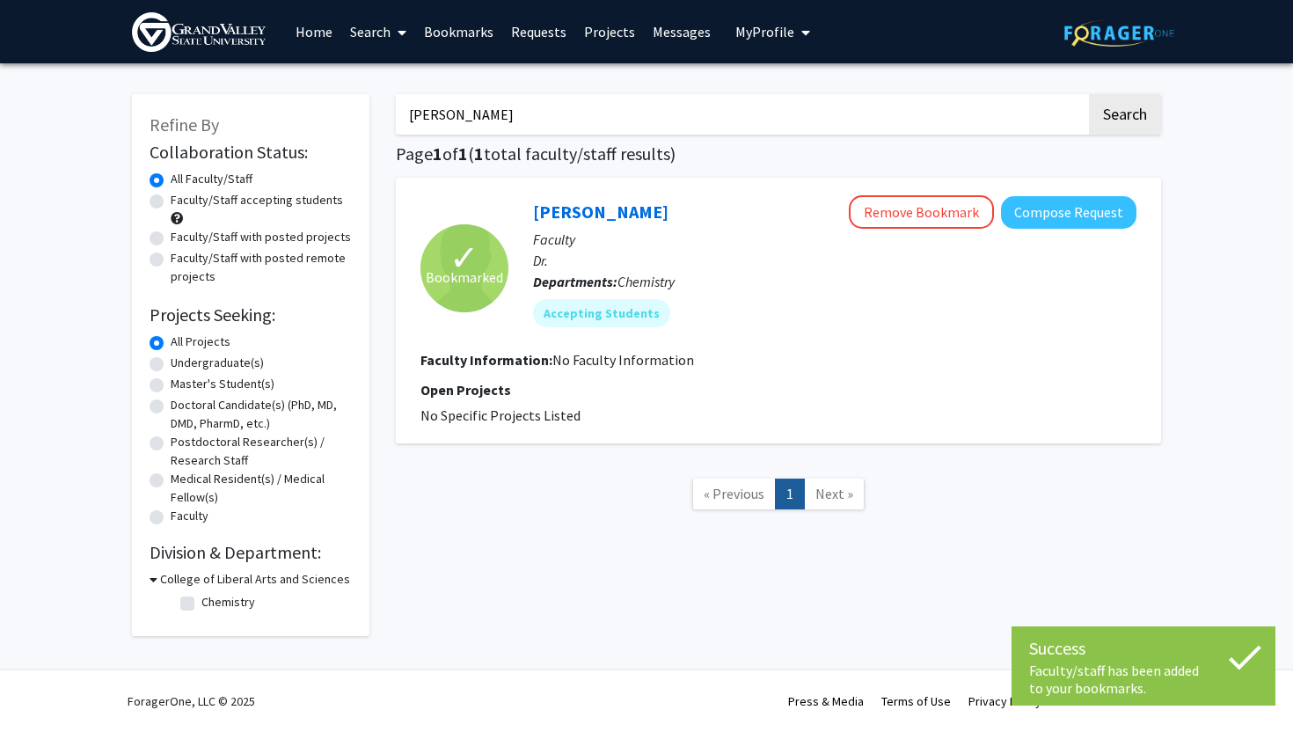
click at [477, 115] on input "mitchell" at bounding box center [741, 114] width 690 height 40
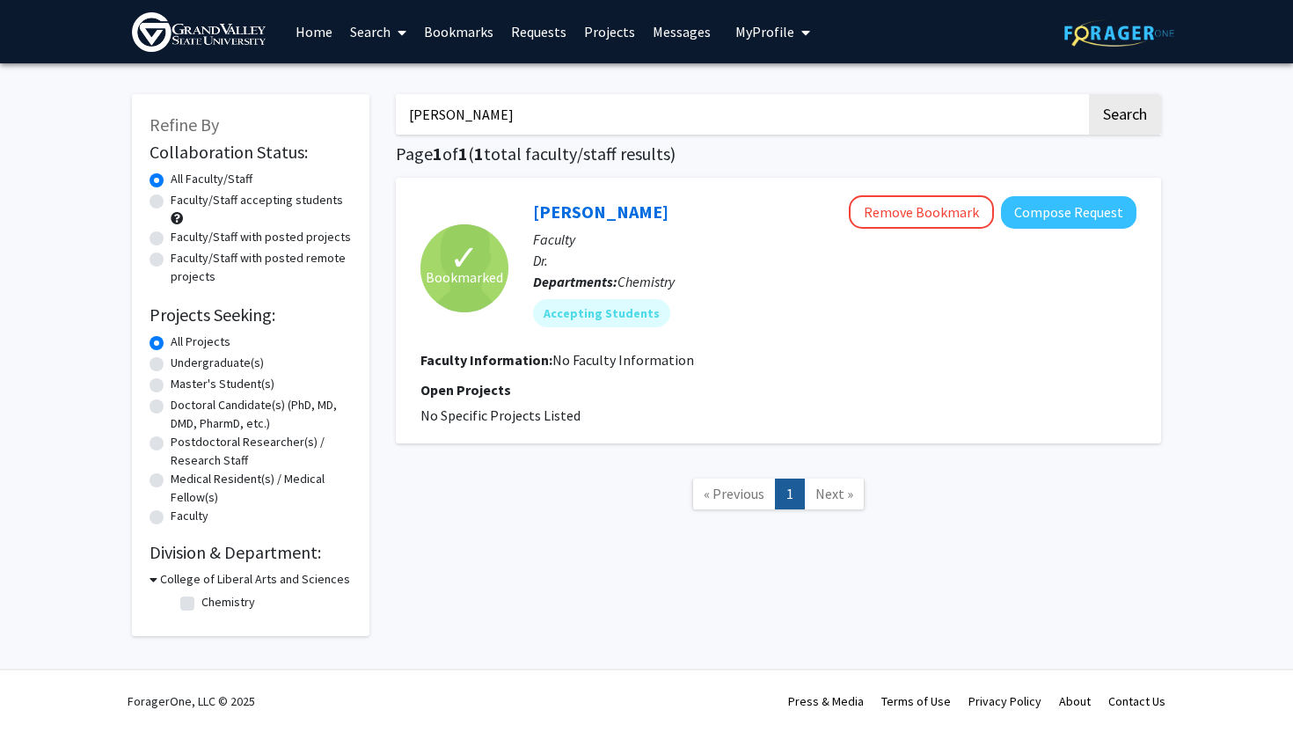
click at [477, 115] on input "mitchell" at bounding box center [741, 114] width 690 height 40
click at [1089, 94] on button "Search" at bounding box center [1125, 114] width 72 height 40
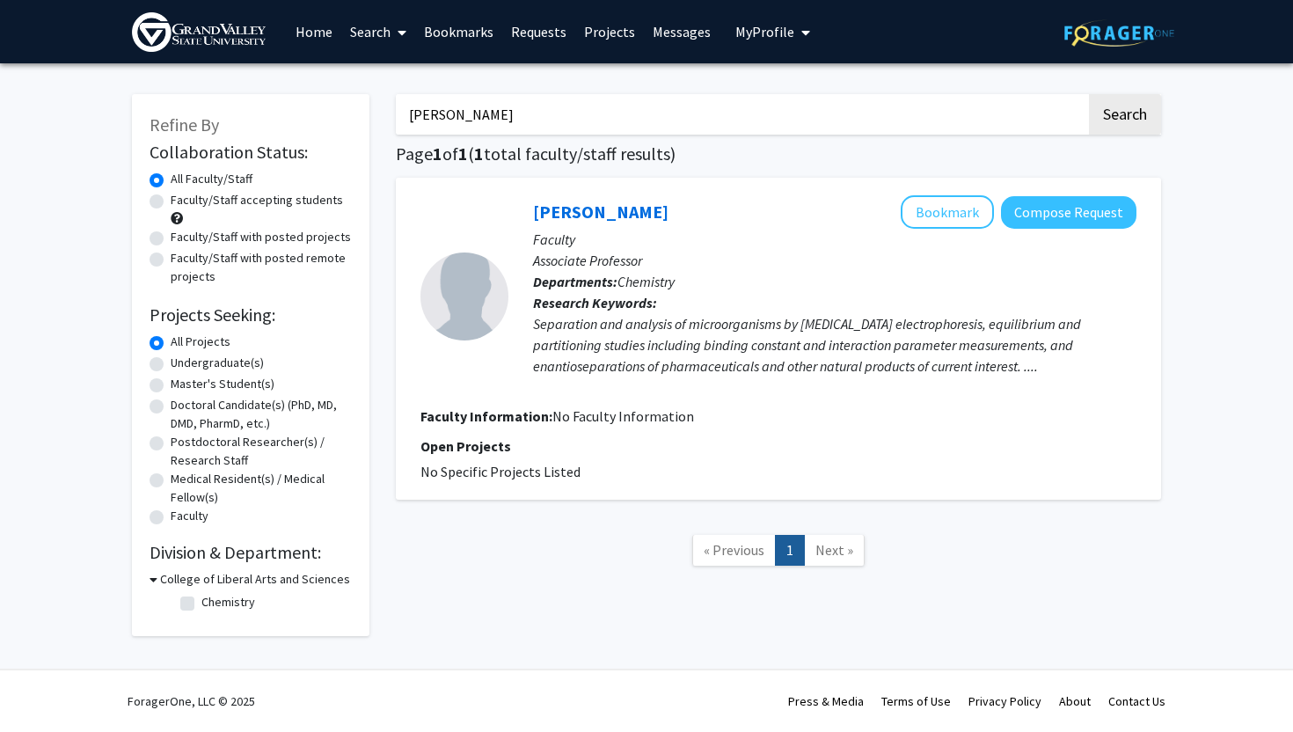
click at [481, 121] on input "lantz" at bounding box center [741, 114] width 690 height 40
type input "hawk"
click at [1089, 94] on button "Search" at bounding box center [1125, 114] width 72 height 40
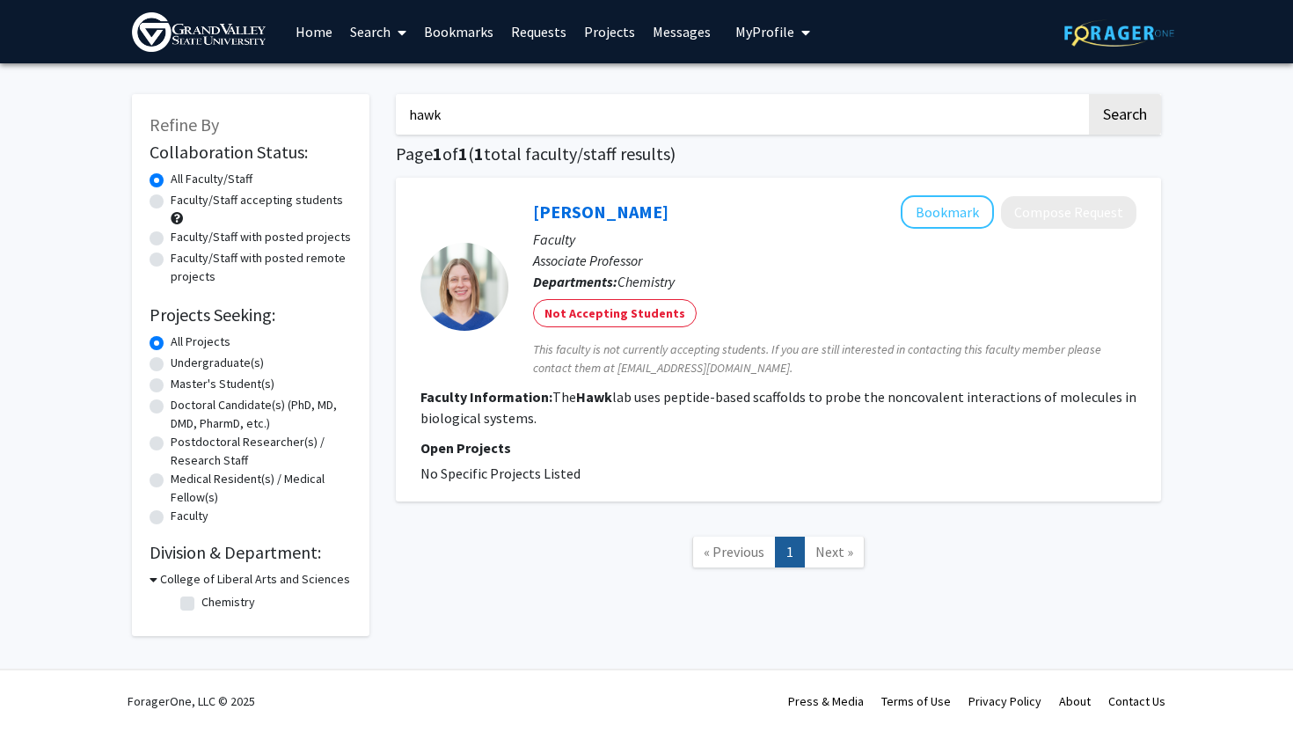
click at [464, 117] on input "hawk" at bounding box center [741, 114] width 690 height 40
click at [1089, 94] on button "Search" at bounding box center [1125, 114] width 72 height 40
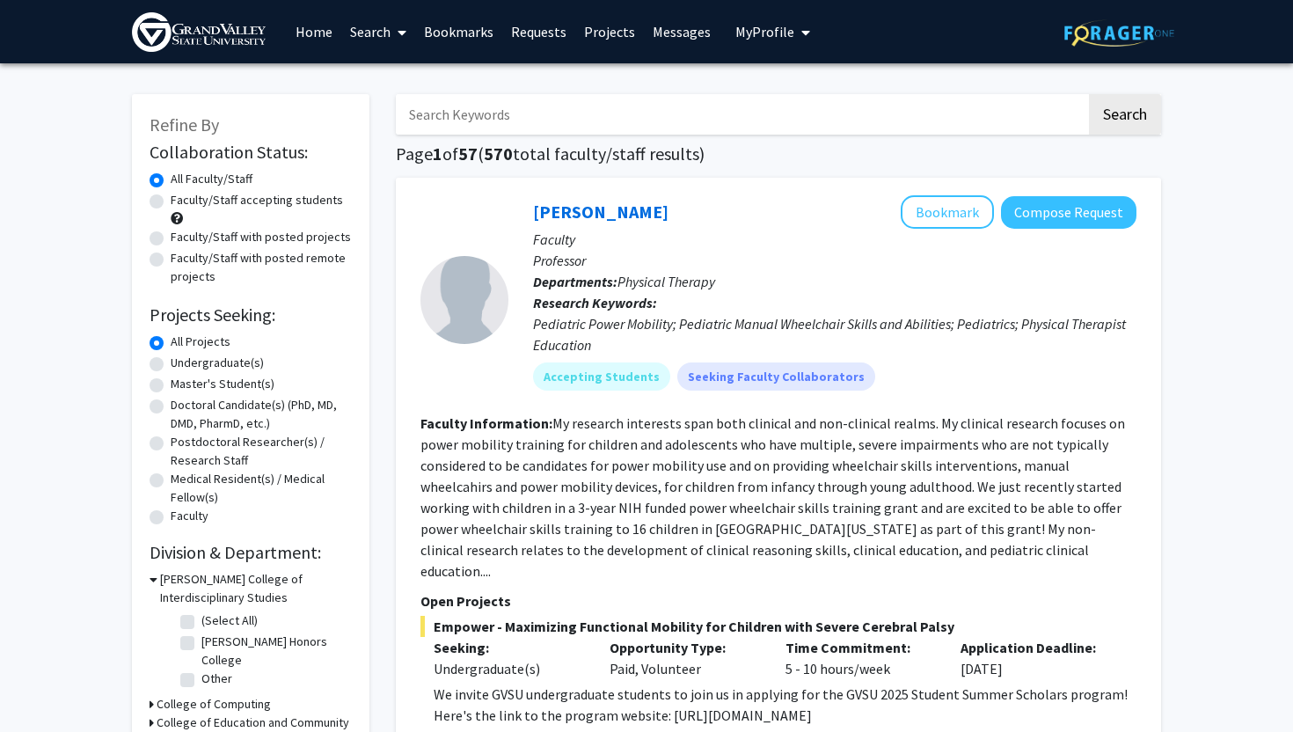
click at [221, 364] on label "Undergraduate(s)" at bounding box center [217, 363] width 93 height 18
click at [182, 364] on input "Undergraduate(s)" at bounding box center [176, 359] width 11 height 11
radio input "true"
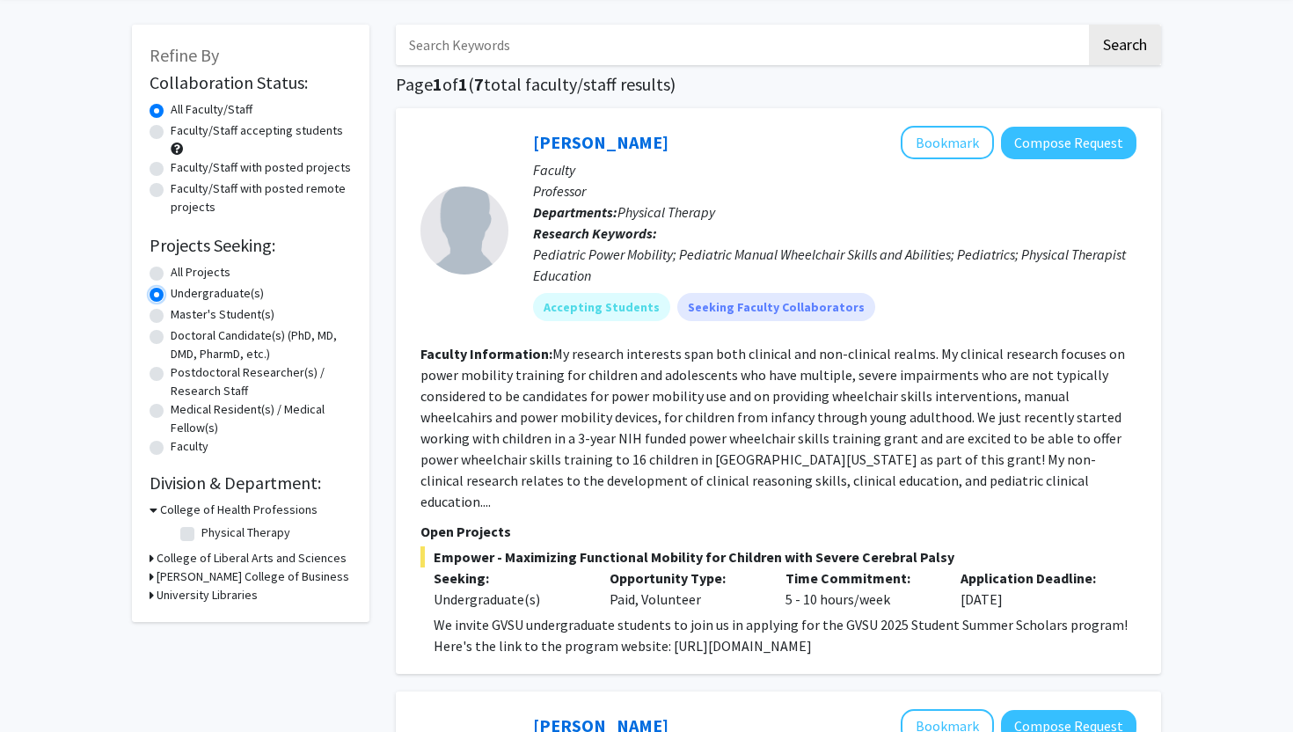
scroll to position [70, 0]
click at [152, 508] on icon at bounding box center [153, 508] width 8 height 18
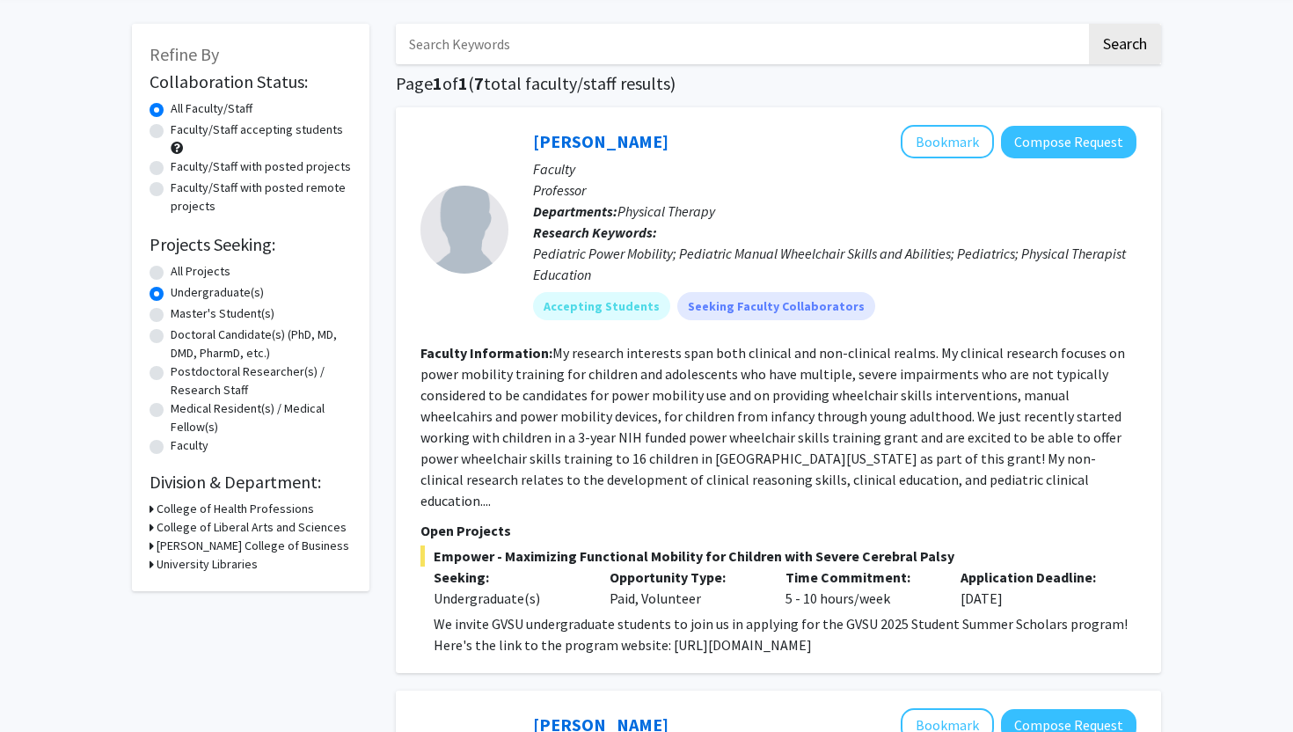
click at [159, 508] on h3 "College of Health Professions" at bounding box center [235, 508] width 157 height 18
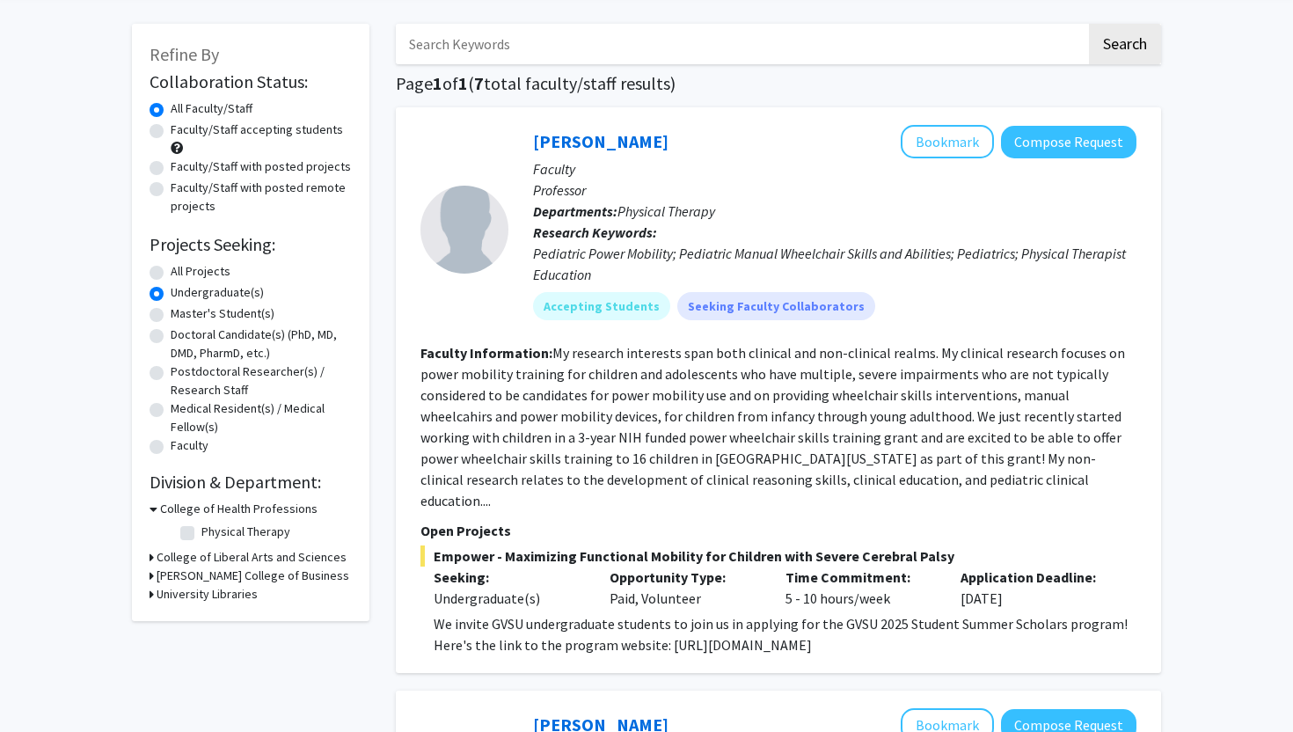
click at [202, 558] on h3 "College of Liberal Arts and Sciences" at bounding box center [252, 557] width 190 height 18
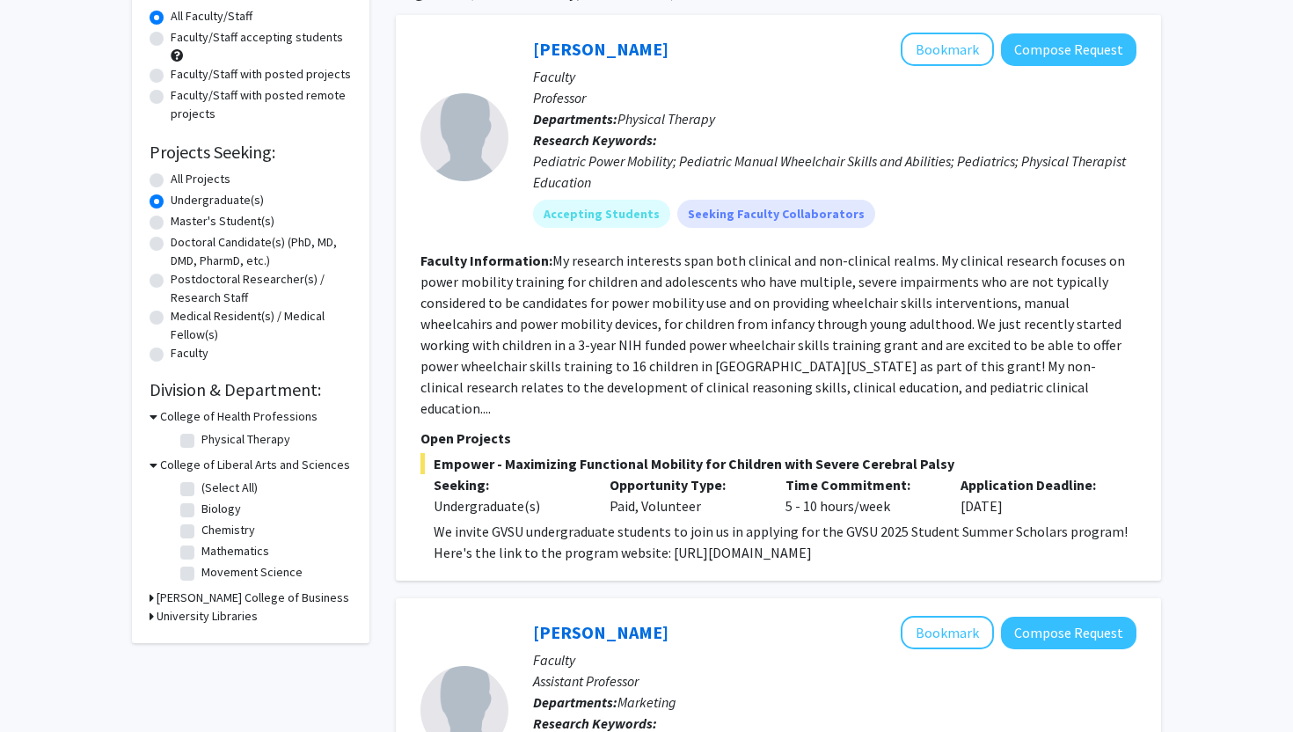
scroll to position [222, 0]
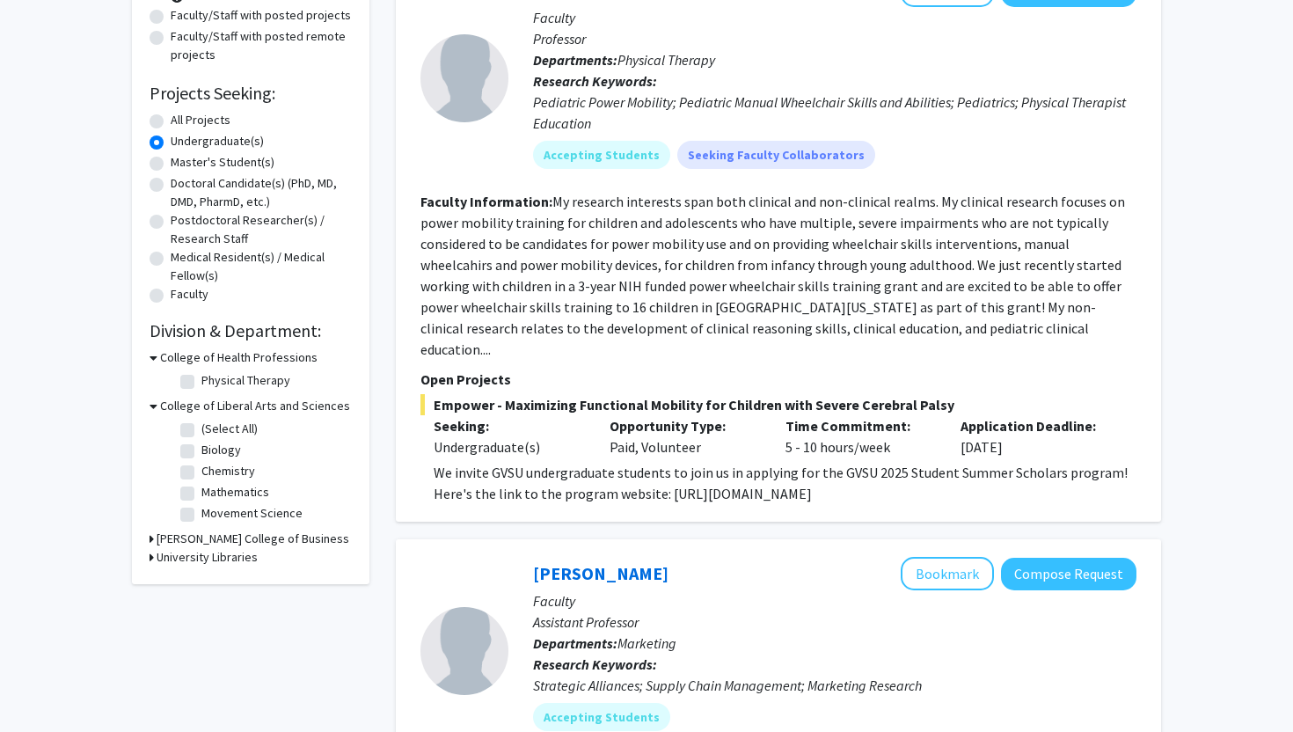
click at [201, 473] on label "Chemistry" at bounding box center [228, 471] width 54 height 18
click at [201, 473] on input "Chemistry" at bounding box center [206, 467] width 11 height 11
checkbox input "true"
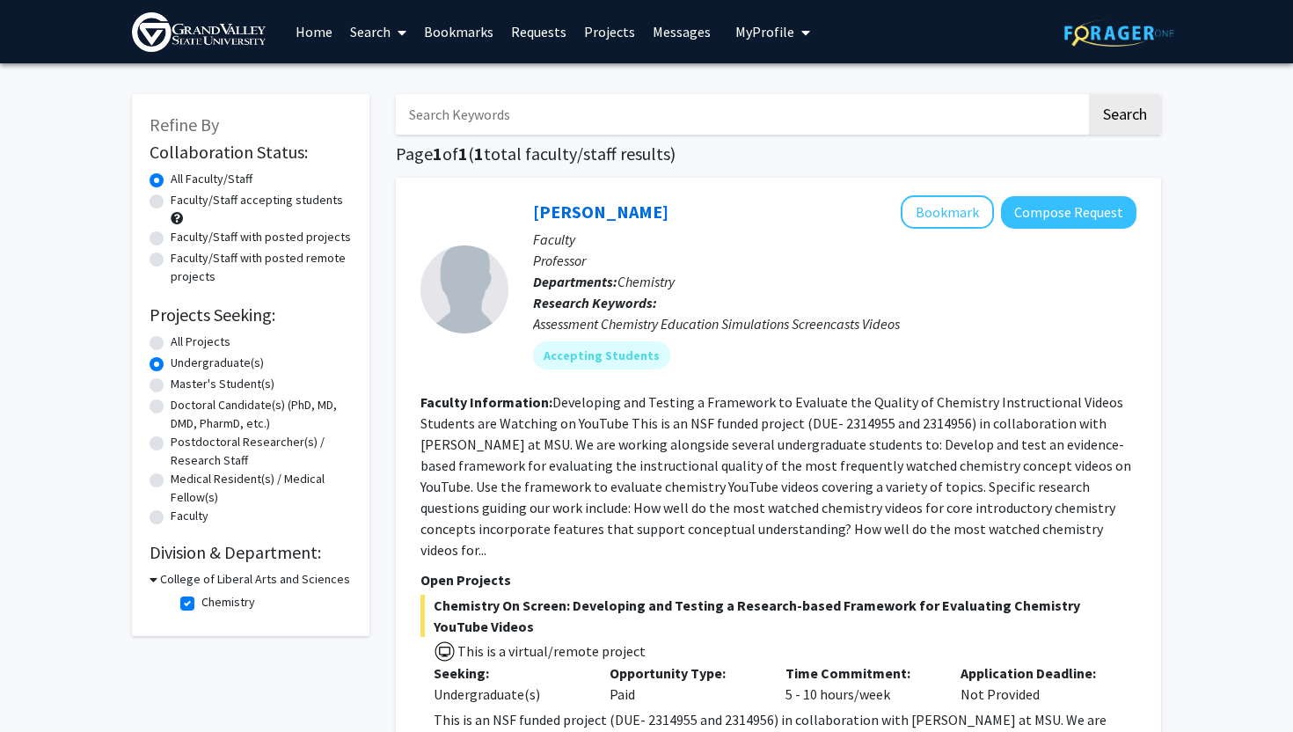
click at [171, 201] on label "Faculty/Staff accepting students" at bounding box center [257, 200] width 172 height 18
click at [171, 201] on input "Faculty/Staff accepting students" at bounding box center [176, 196] width 11 height 11
radio input "true"
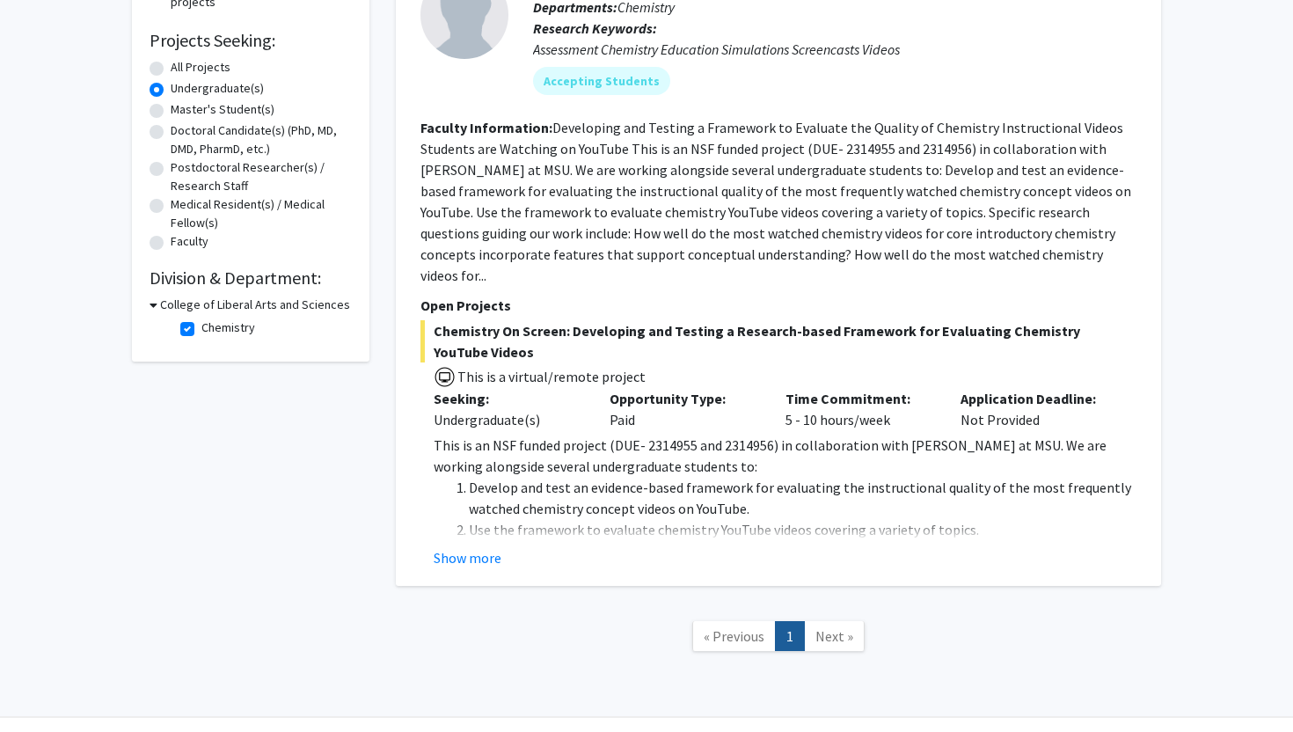
scroll to position [277, 0]
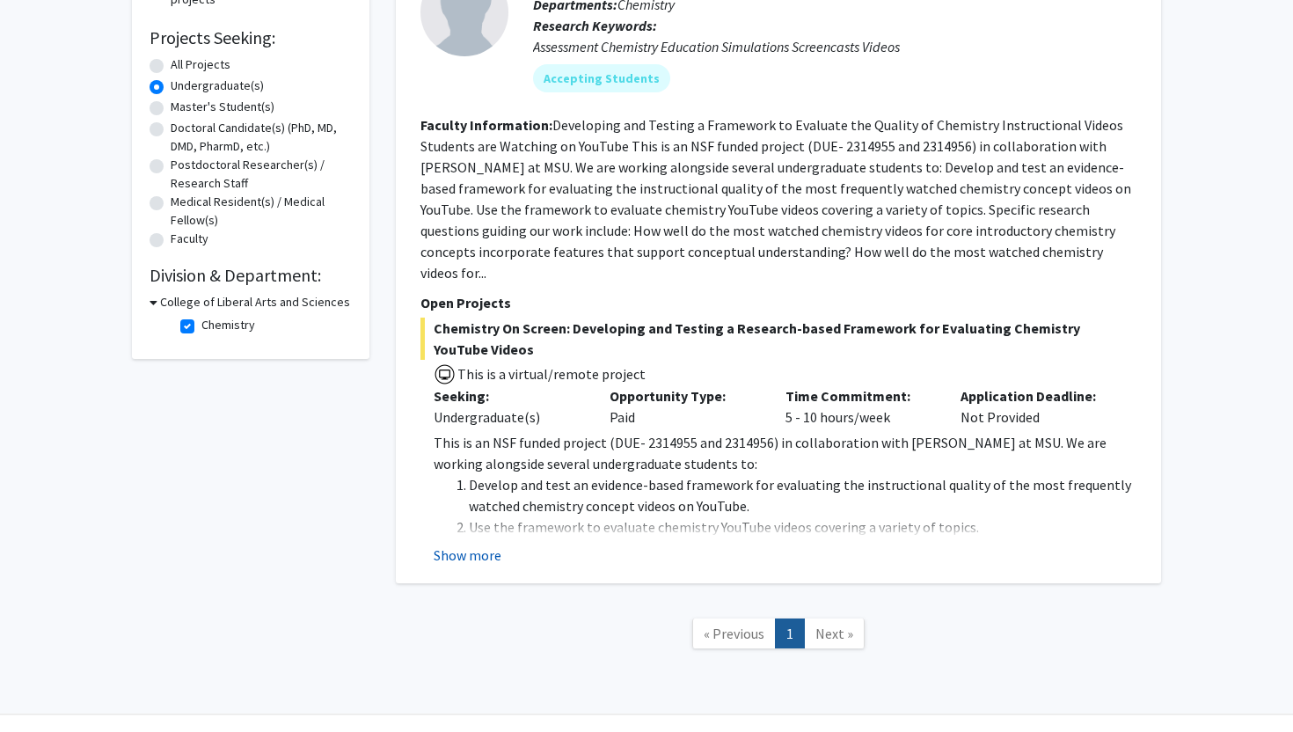
click at [472, 544] on button "Show more" at bounding box center [468, 554] width 68 height 21
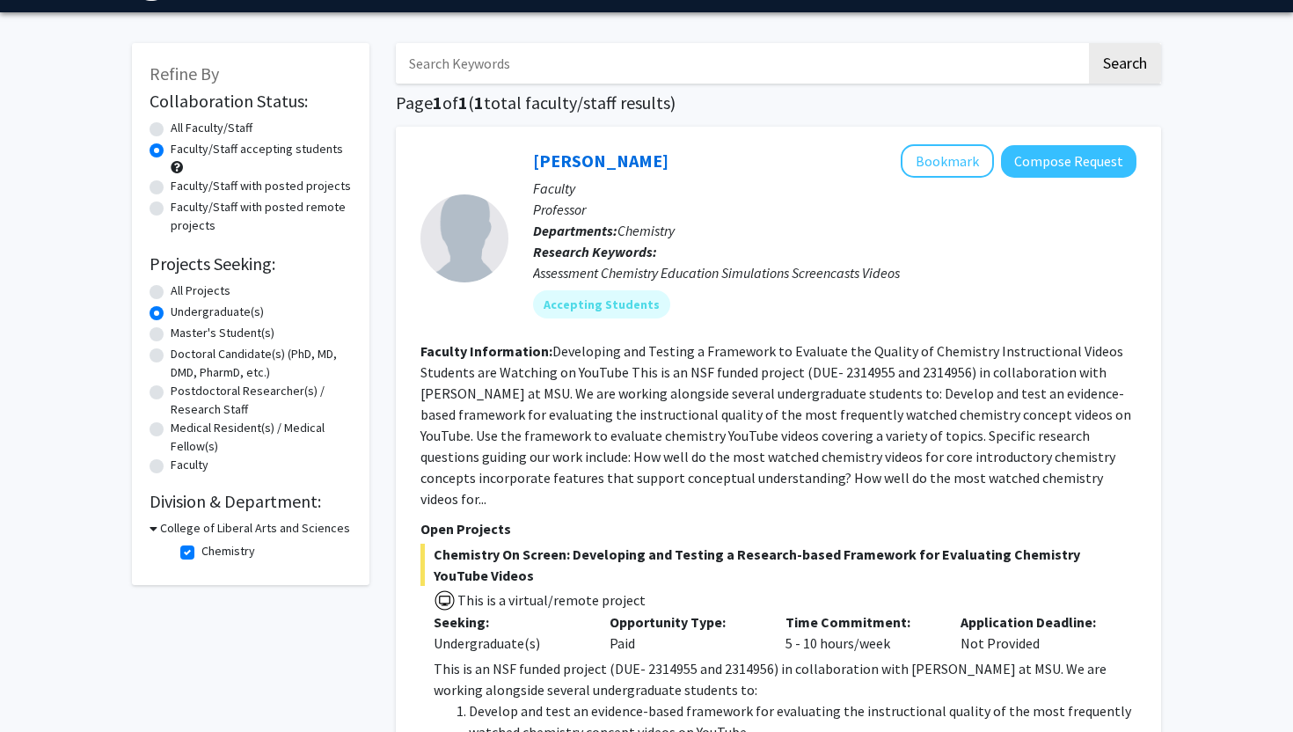
scroll to position [50, 0]
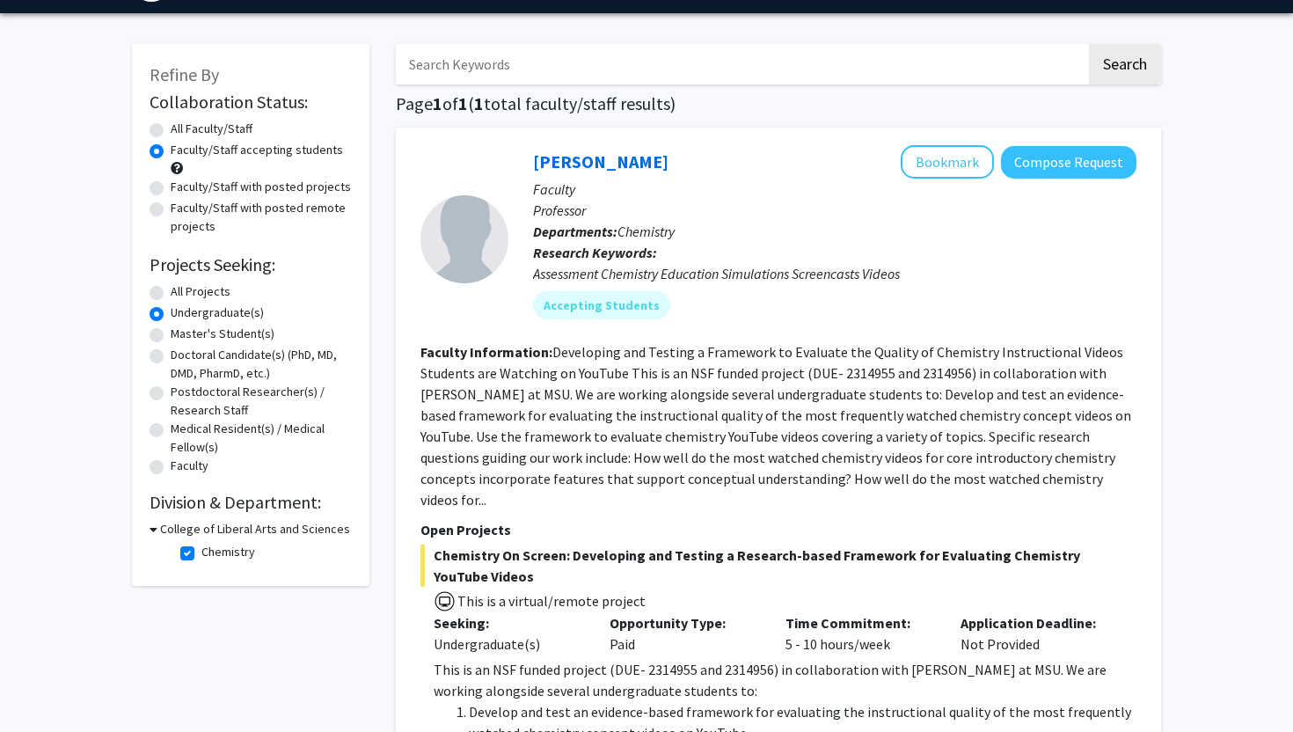
click at [171, 151] on label "Faculty/Staff accepting students" at bounding box center [257, 150] width 172 height 18
click at [171, 151] on input "Faculty/Staff accepting students" at bounding box center [176, 146] width 11 height 11
click at [171, 132] on label "All Faculty/Staff" at bounding box center [212, 129] width 82 height 18
click at [171, 131] on input "All Faculty/Staff" at bounding box center [176, 125] width 11 height 11
radio input "true"
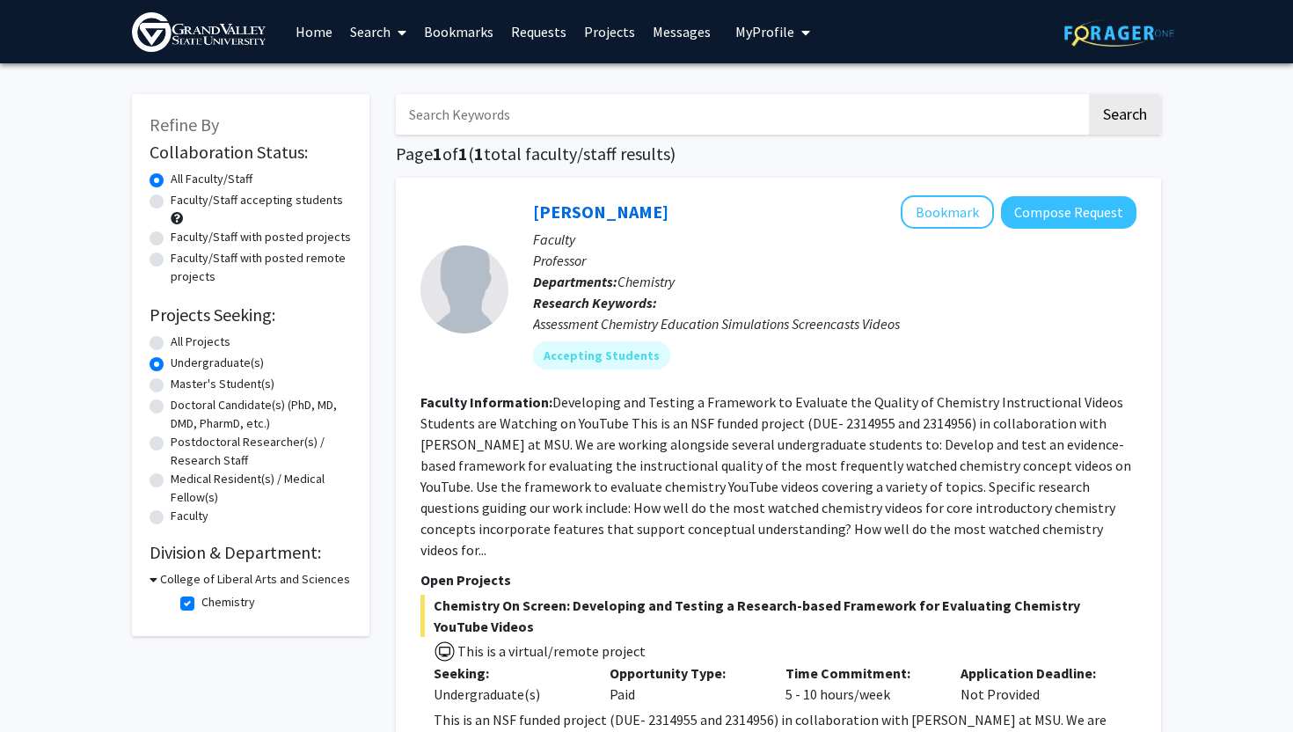
click at [201, 602] on label "Chemistry" at bounding box center [228, 602] width 54 height 18
click at [201, 602] on input "Chemistry" at bounding box center [206, 598] width 11 height 11
checkbox input "false"
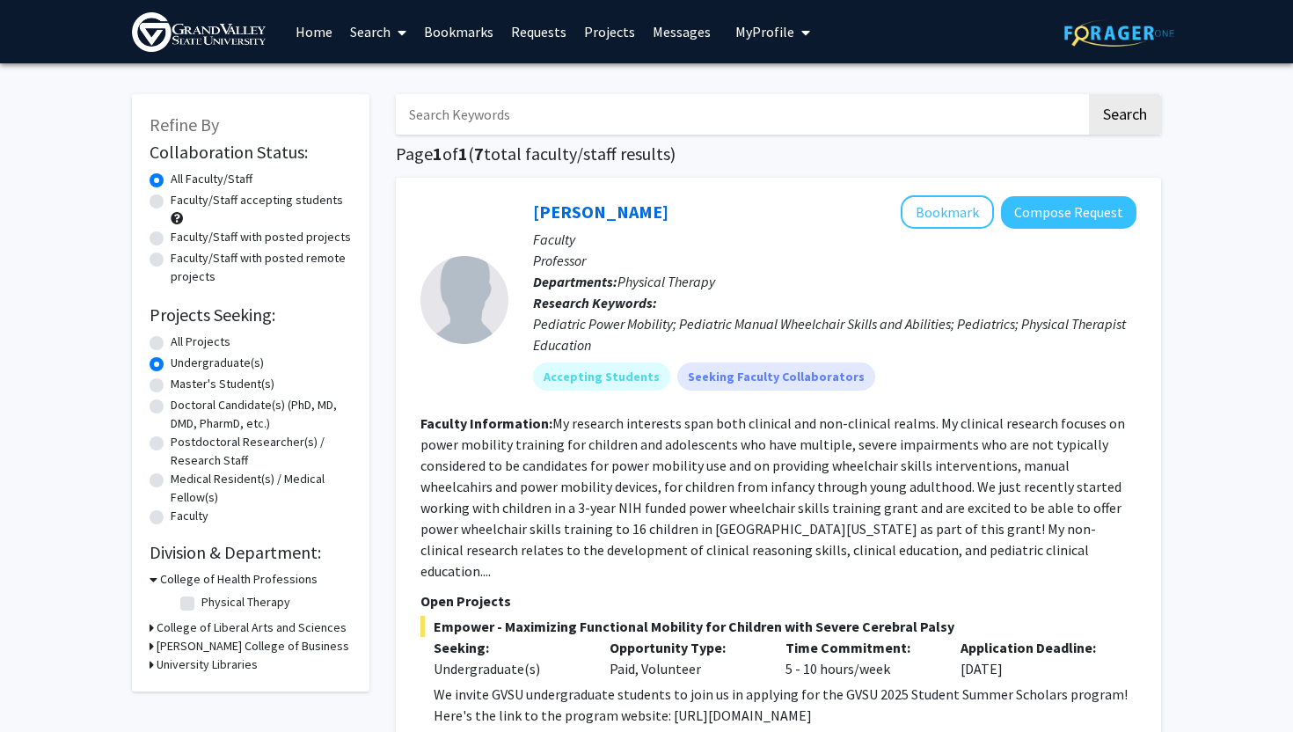
click at [270, 200] on label "Faculty/Staff accepting students" at bounding box center [257, 200] width 172 height 18
click at [182, 200] on input "Faculty/Staff accepting students" at bounding box center [176, 196] width 11 height 11
radio input "true"
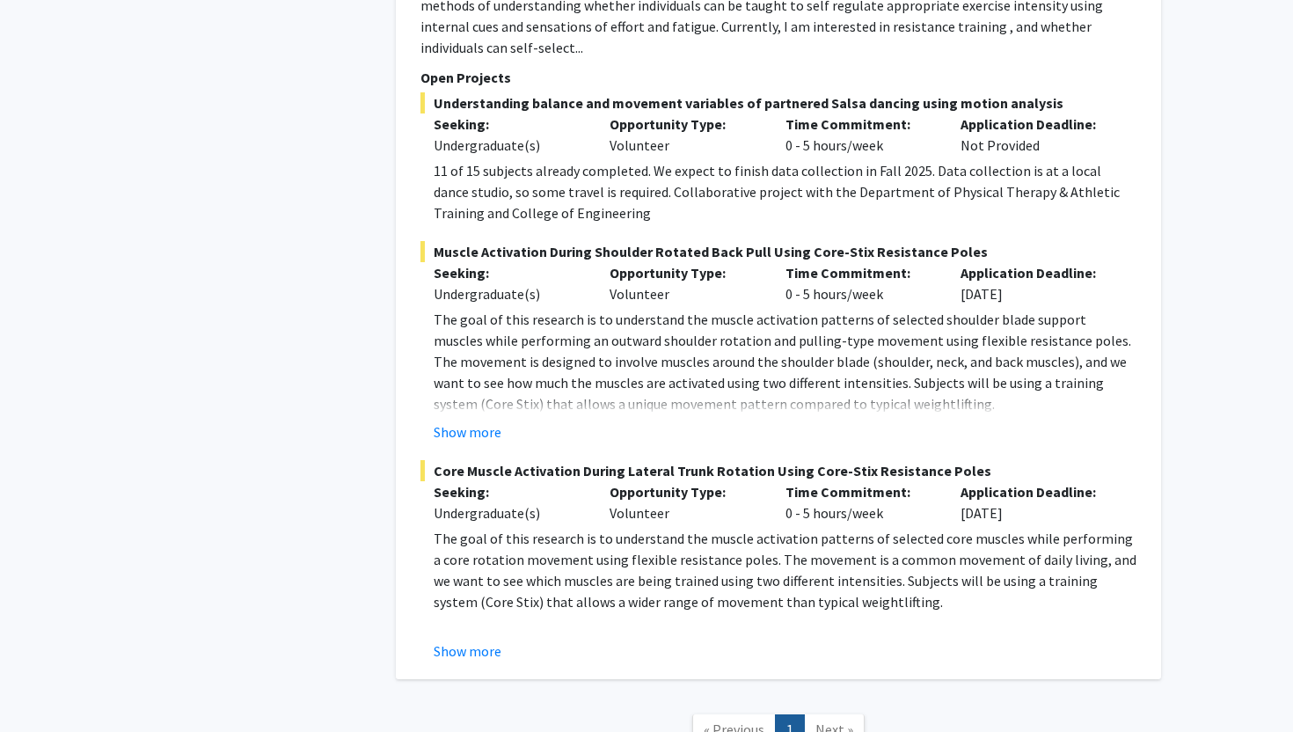
scroll to position [3883, 0]
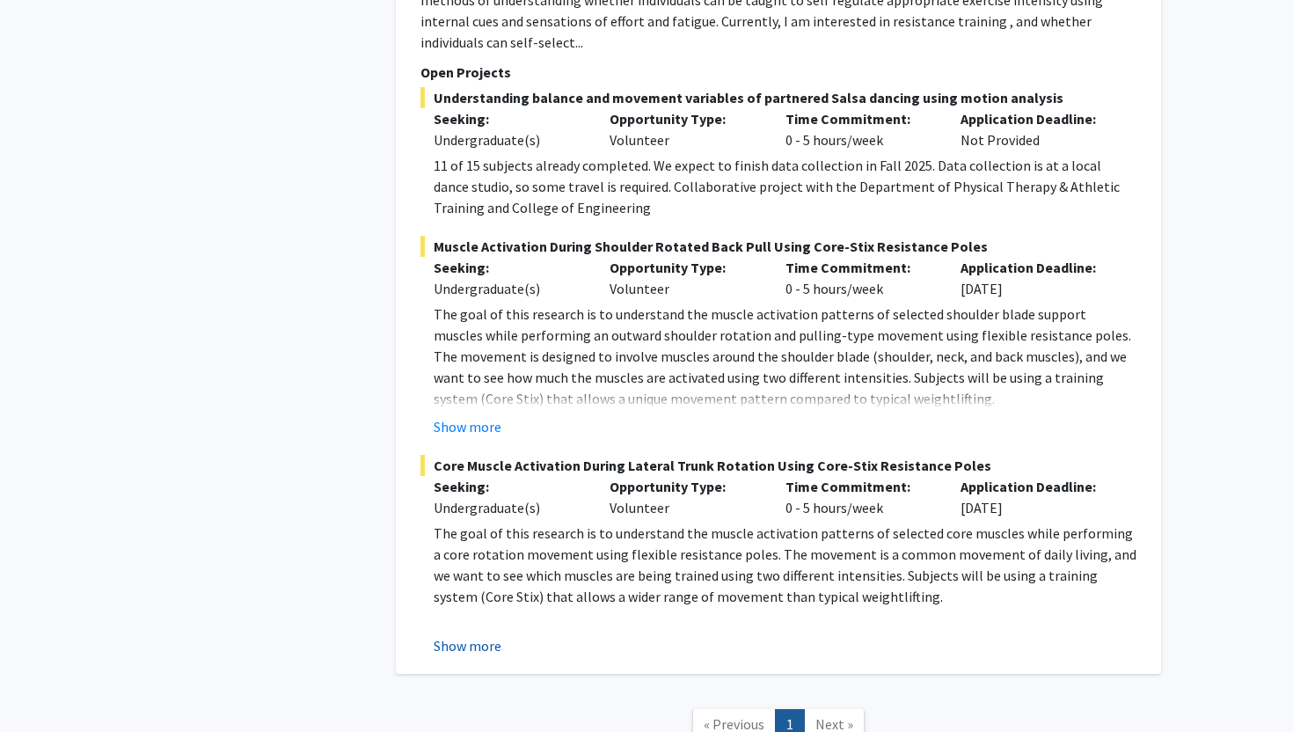
click at [471, 635] on button "Show more" at bounding box center [468, 645] width 68 height 21
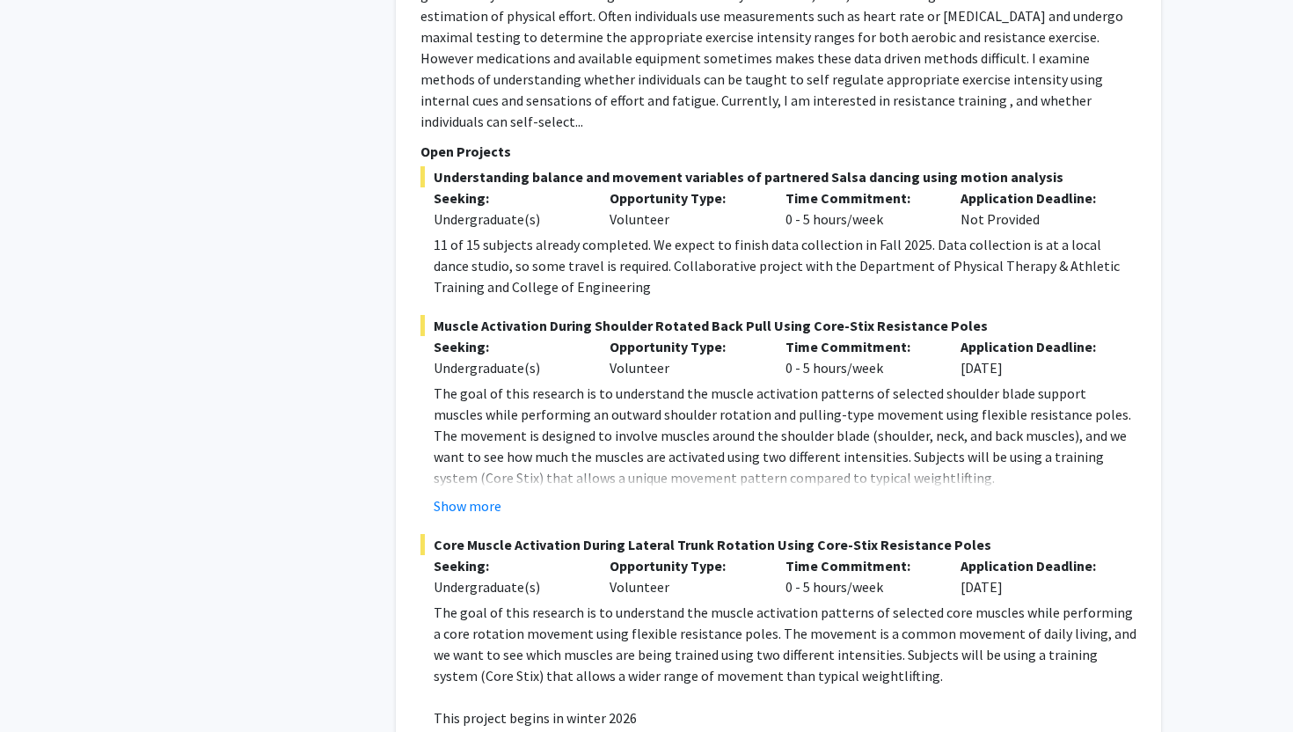
scroll to position [3798, 0]
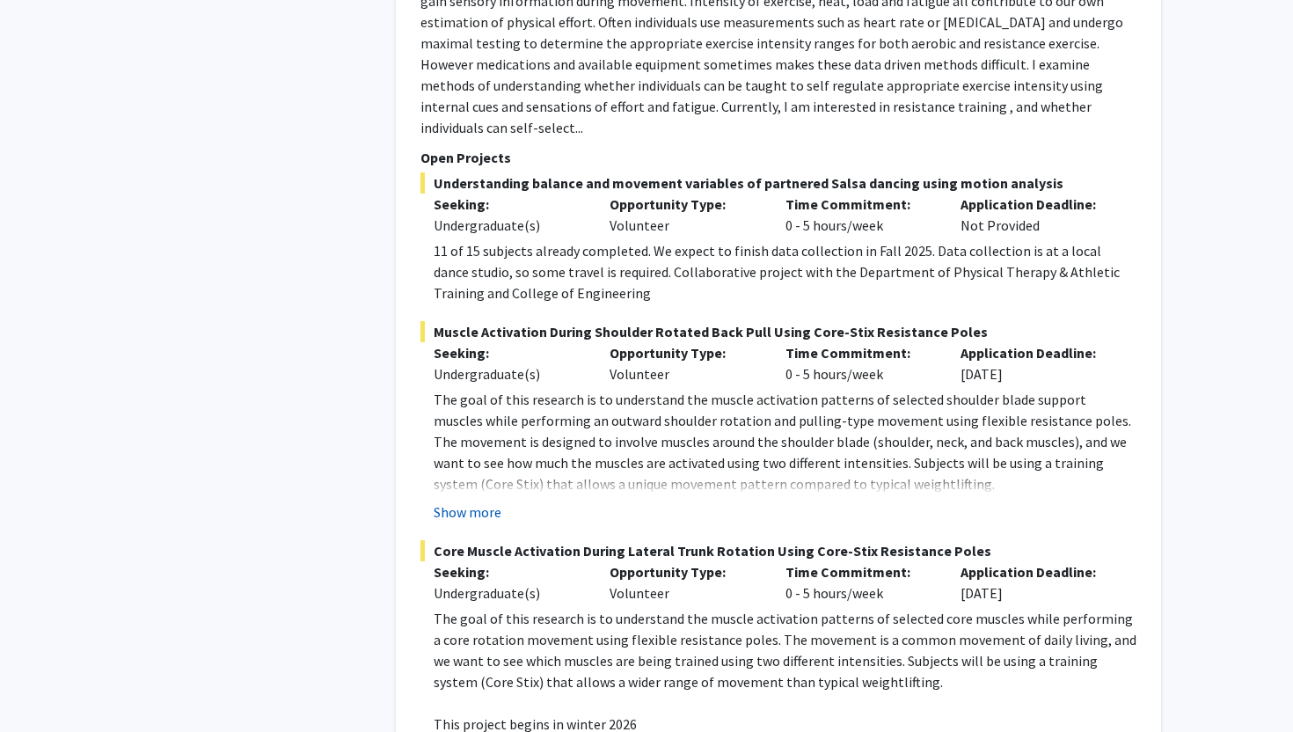
click at [465, 501] on button "Show more" at bounding box center [468, 511] width 68 height 21
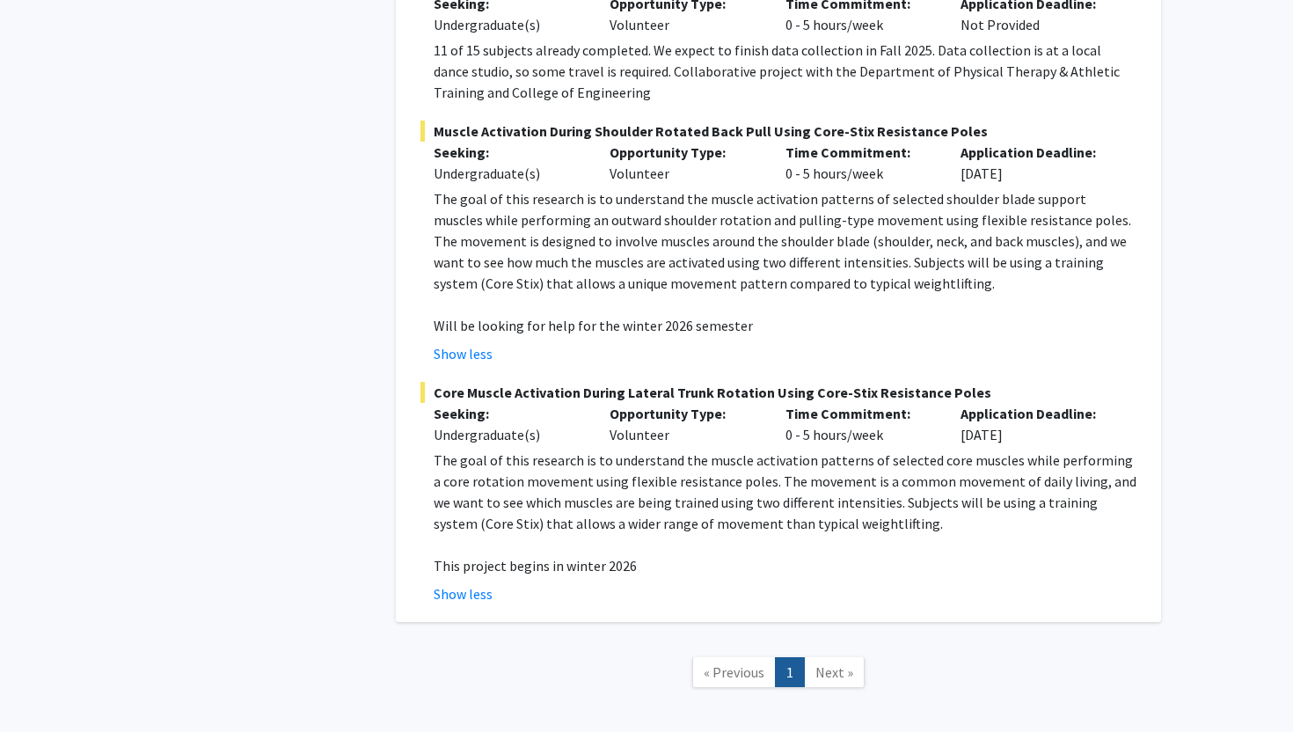
scroll to position [4000, 0]
click at [835, 661] on span "Next »" at bounding box center [834, 670] width 38 height 18
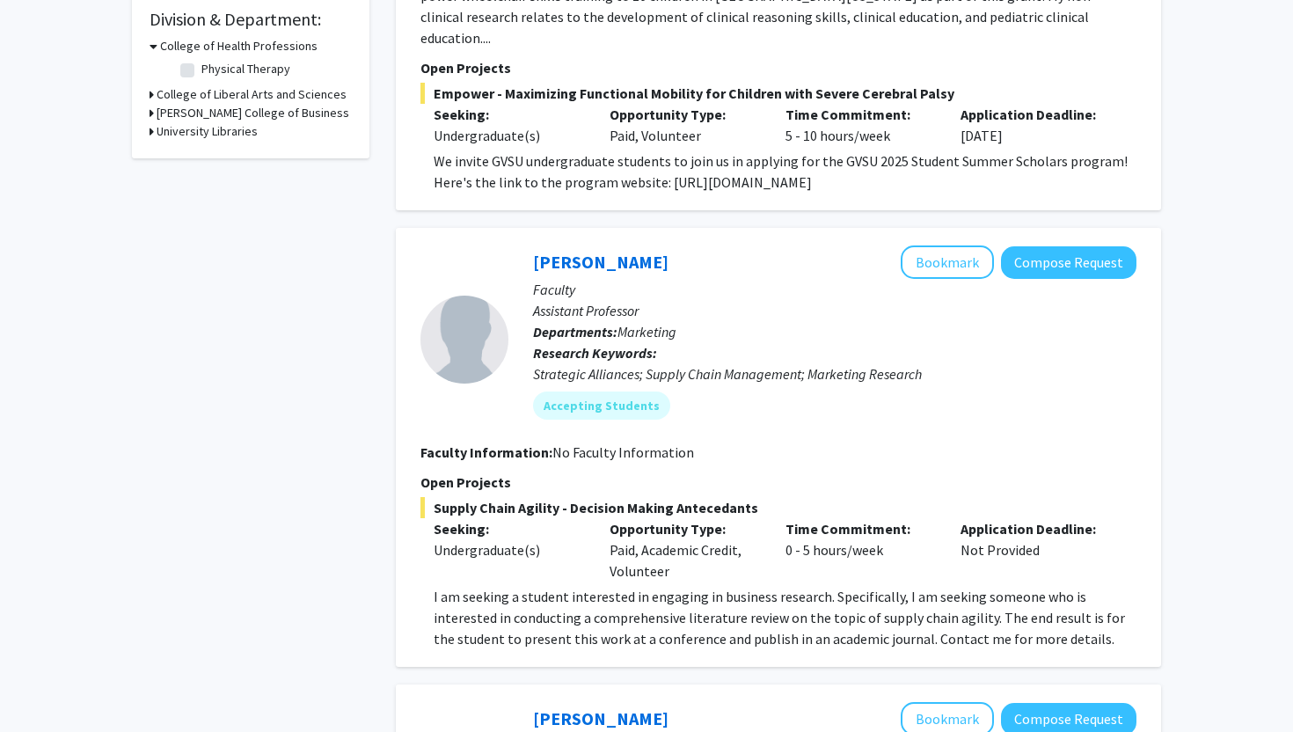
scroll to position [0, 0]
